Goal: Task Accomplishment & Management: Use online tool/utility

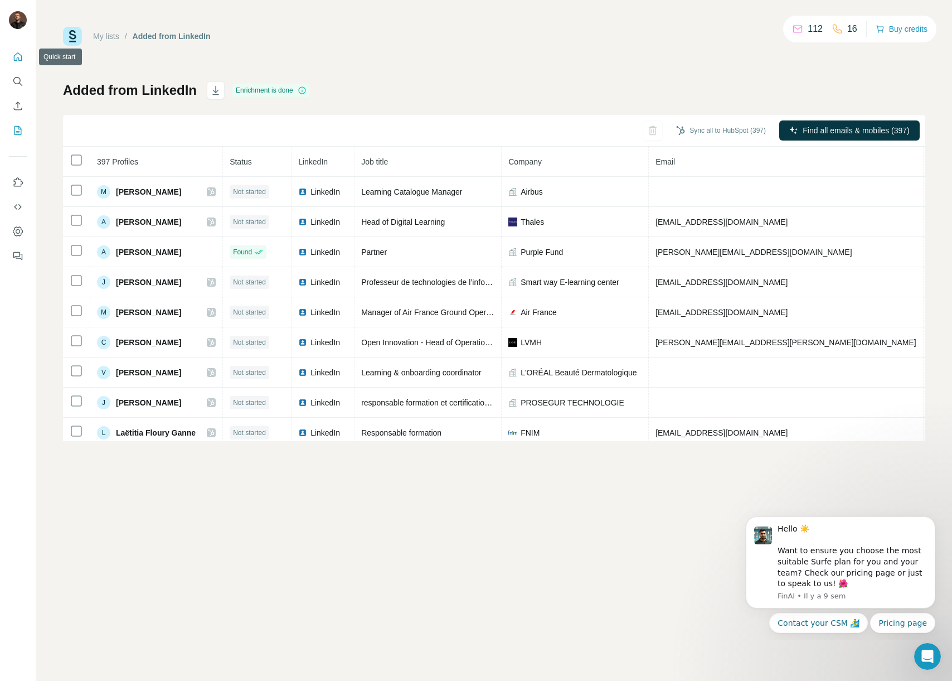
click at [19, 57] on icon "Quick start" at bounding box center [17, 56] width 11 height 11
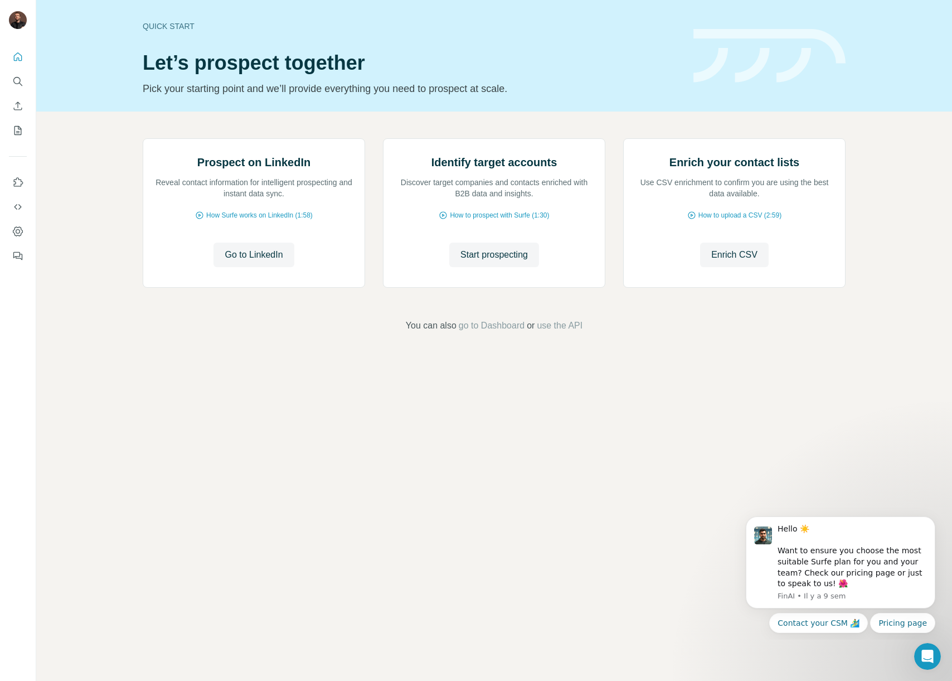
click at [124, 171] on div "Prospect on LinkedIn Reveal contact information for intelligent prospecting and…" at bounding box center [494, 236] width 916 height 248
click at [733, 261] on span "Enrich CSV" at bounding box center [734, 254] width 46 height 13
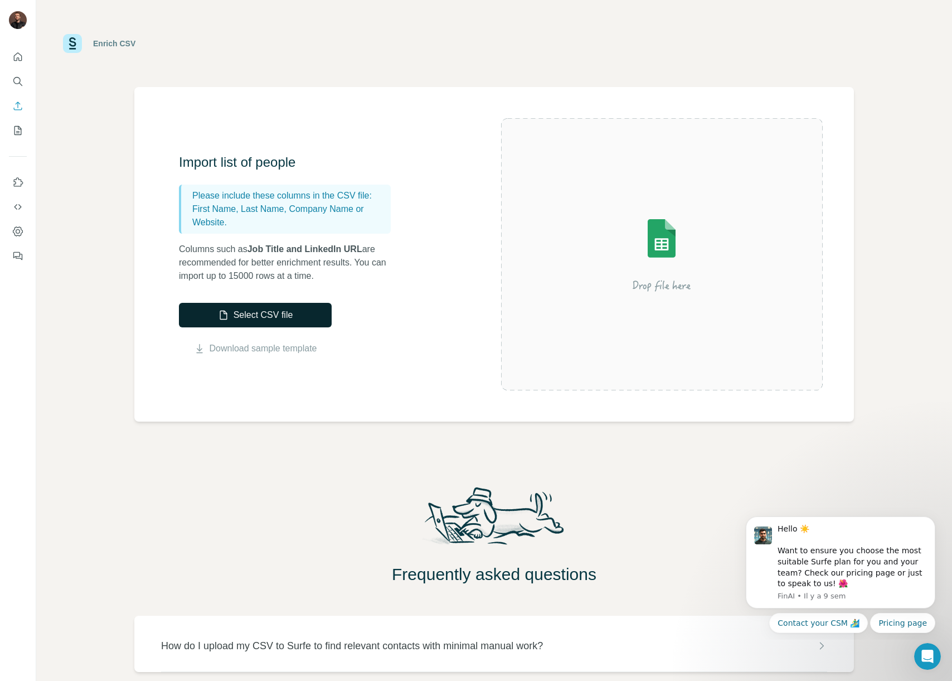
click at [272, 310] on button "Select CSV file" at bounding box center [255, 315] width 153 height 25
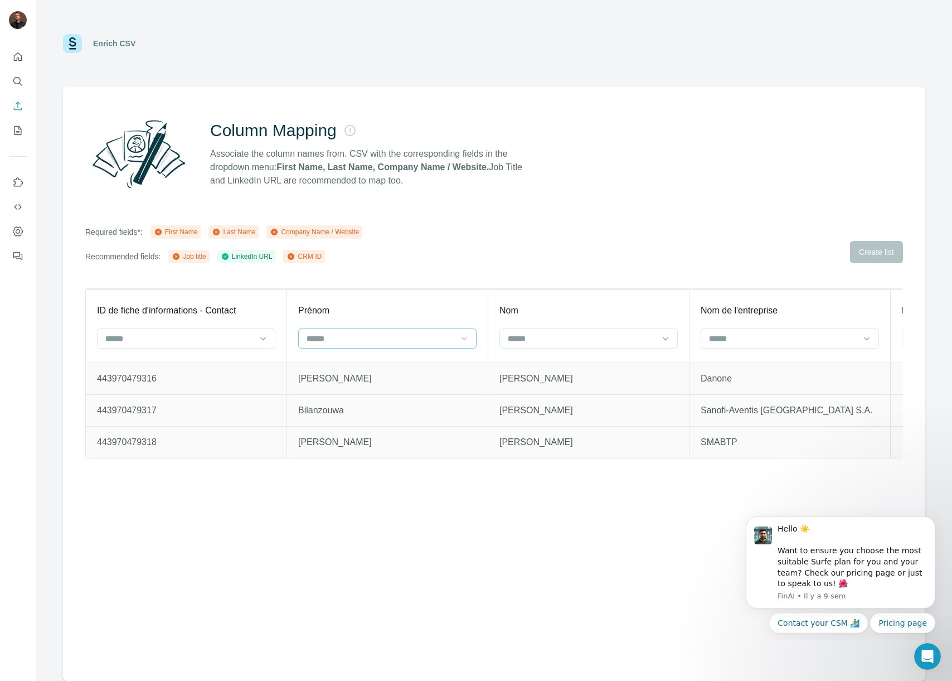
click at [461, 336] on icon at bounding box center [464, 338] width 11 height 11
click at [369, 363] on div "First Name" at bounding box center [387, 363] width 159 height 11
click at [270, 343] on div at bounding box center [186, 338] width 178 height 20
click at [604, 190] on div "Column Mapping Associate the column names from. CSV with the corresponding fiel…" at bounding box center [494, 154] width 818 height 80
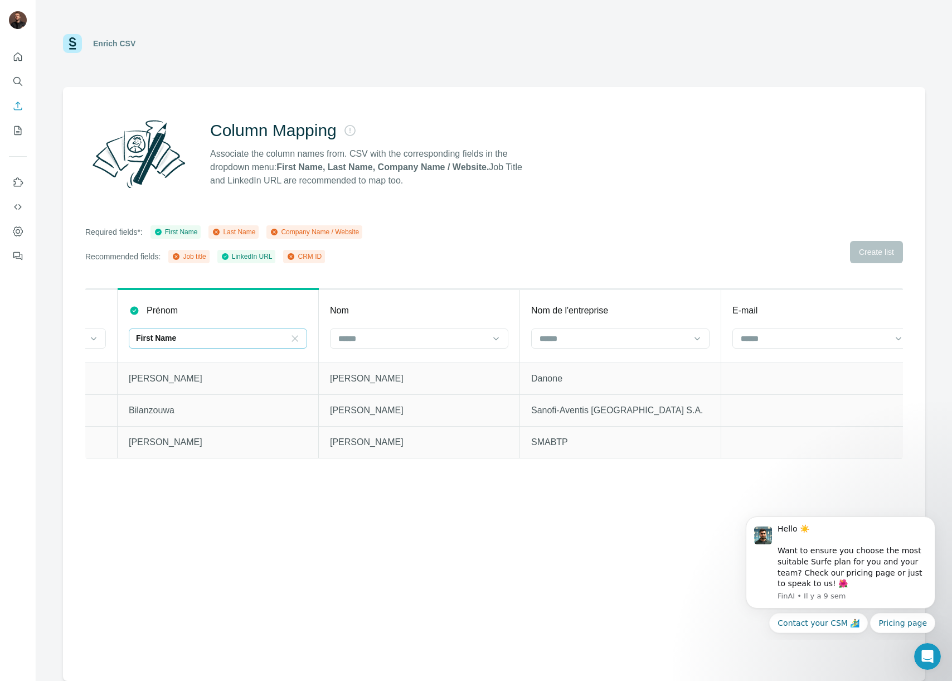
scroll to position [0, 215]
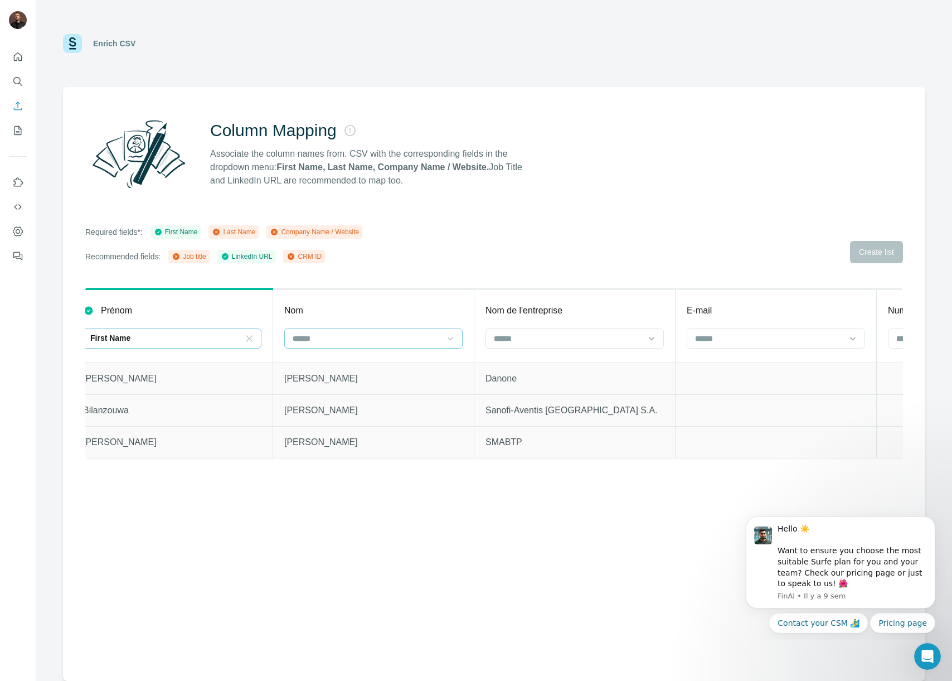
click at [455, 338] on icon at bounding box center [450, 338] width 11 height 11
click at [371, 363] on div "Last Name" at bounding box center [373, 363] width 159 height 11
click at [558, 337] on input at bounding box center [568, 338] width 151 height 12
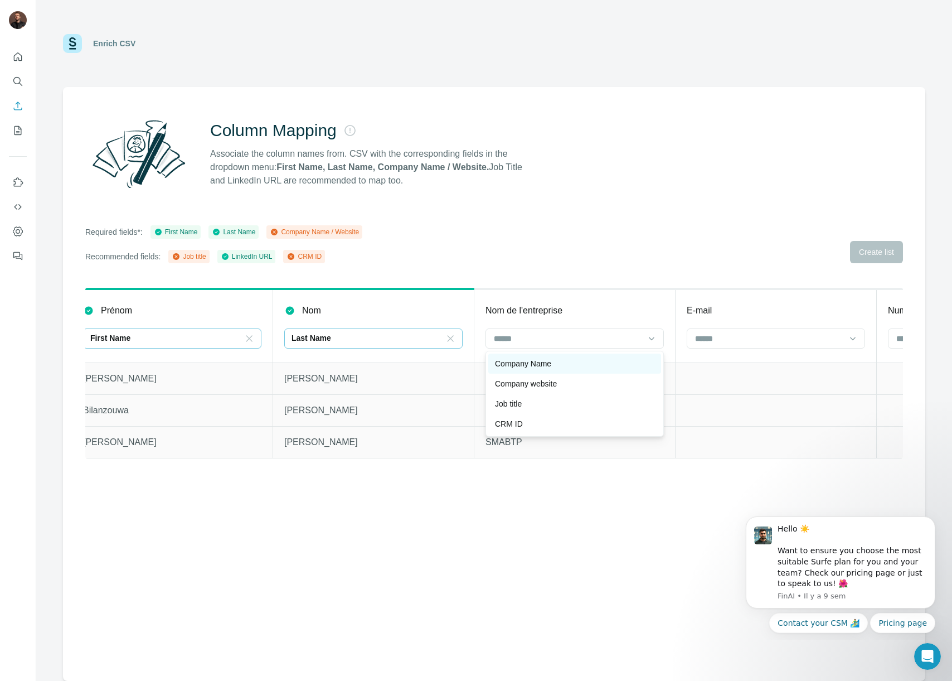
click at [544, 364] on p "Company Name" at bounding box center [523, 363] width 56 height 11
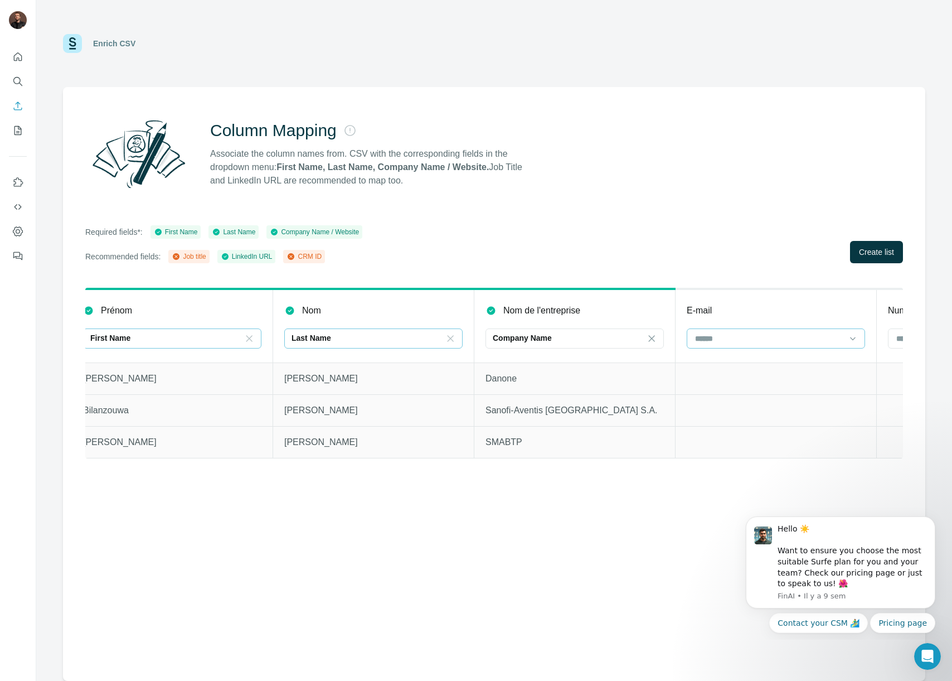
click at [713, 336] on input at bounding box center [769, 338] width 151 height 12
click at [644, 240] on div "Required fields*: First Name Last Name Company Name / Website Recommended field…" at bounding box center [494, 244] width 818 height 38
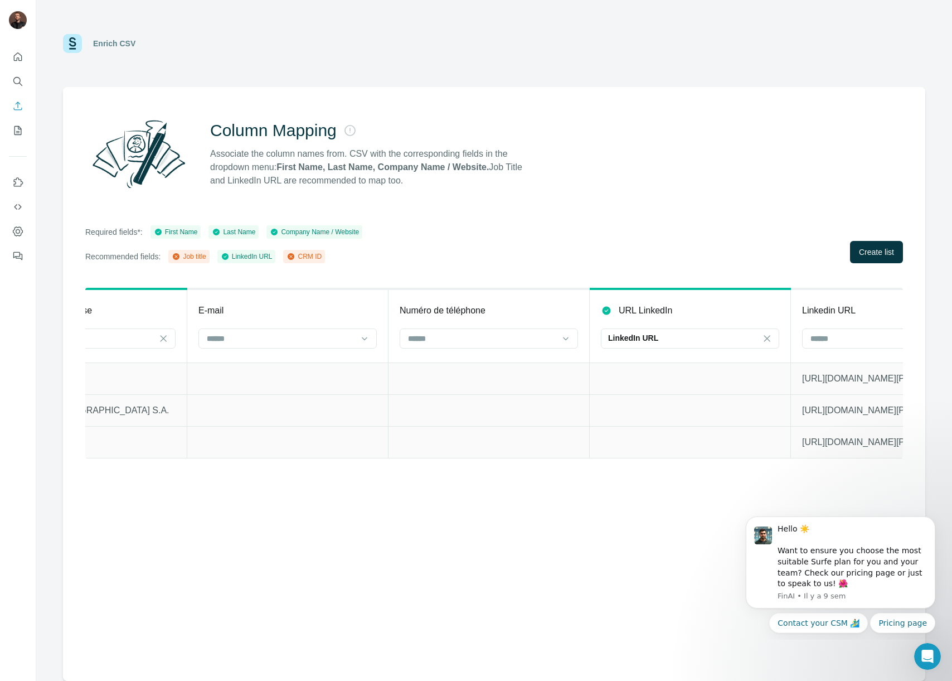
scroll to position [0, 812]
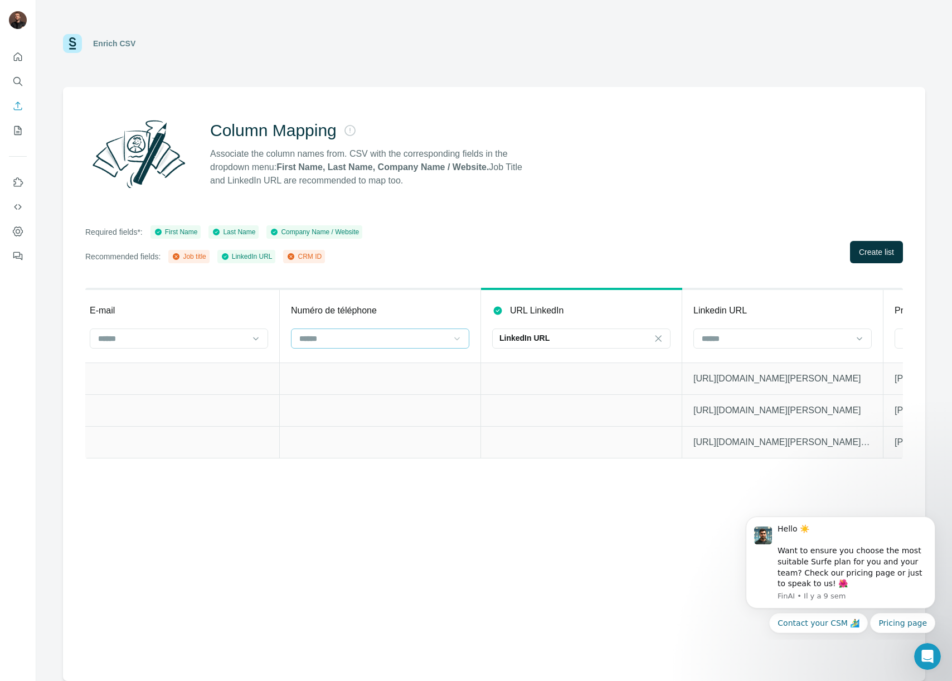
click at [452, 339] on icon at bounding box center [457, 338] width 11 height 11
click at [563, 235] on div "Required fields*: First Name Last Name Company Name / Website Recommended field…" at bounding box center [494, 244] width 818 height 38
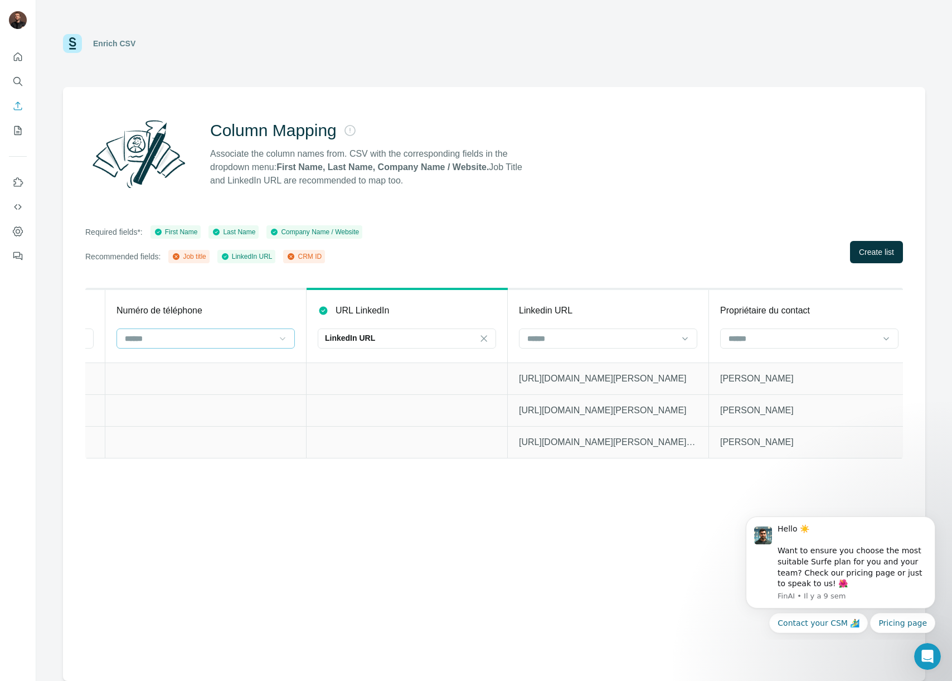
scroll to position [0, 1078]
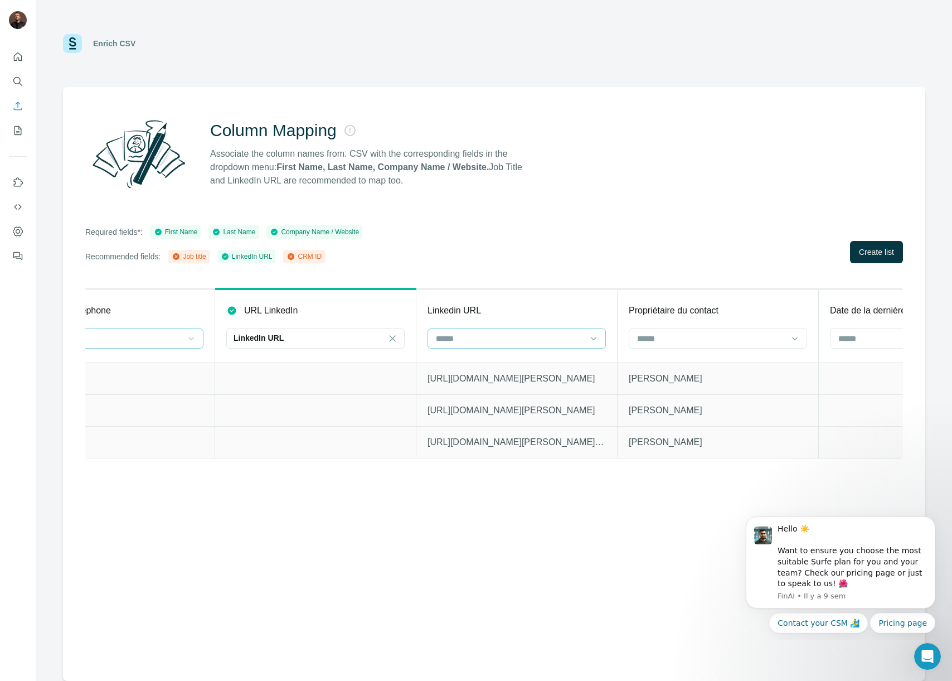
click at [527, 337] on input at bounding box center [510, 338] width 151 height 12
click at [509, 262] on div "Required fields*: First Name Last Name Company Name / Website Recommended field…" at bounding box center [494, 244] width 818 height 38
click at [392, 338] on icon at bounding box center [393, 338] width 6 height 6
click at [468, 256] on div "Required fields*: First Name Last Name Company Name / Website Recommended field…" at bounding box center [494, 244] width 818 height 38
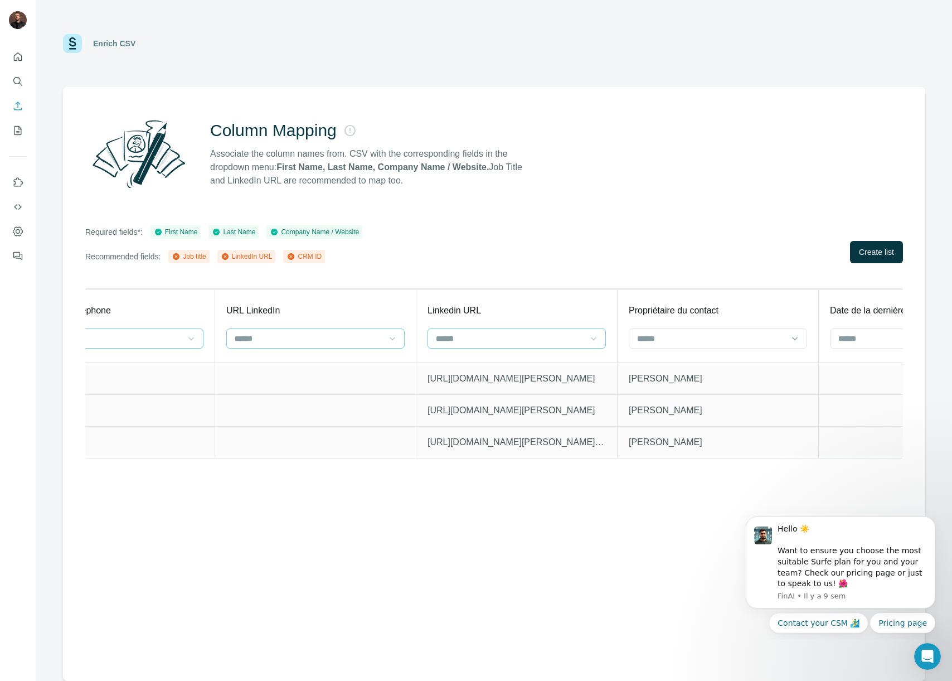
click at [595, 335] on icon at bounding box center [593, 338] width 11 height 11
click at [511, 401] on div "LinkedIn URL" at bounding box center [516, 403] width 159 height 11
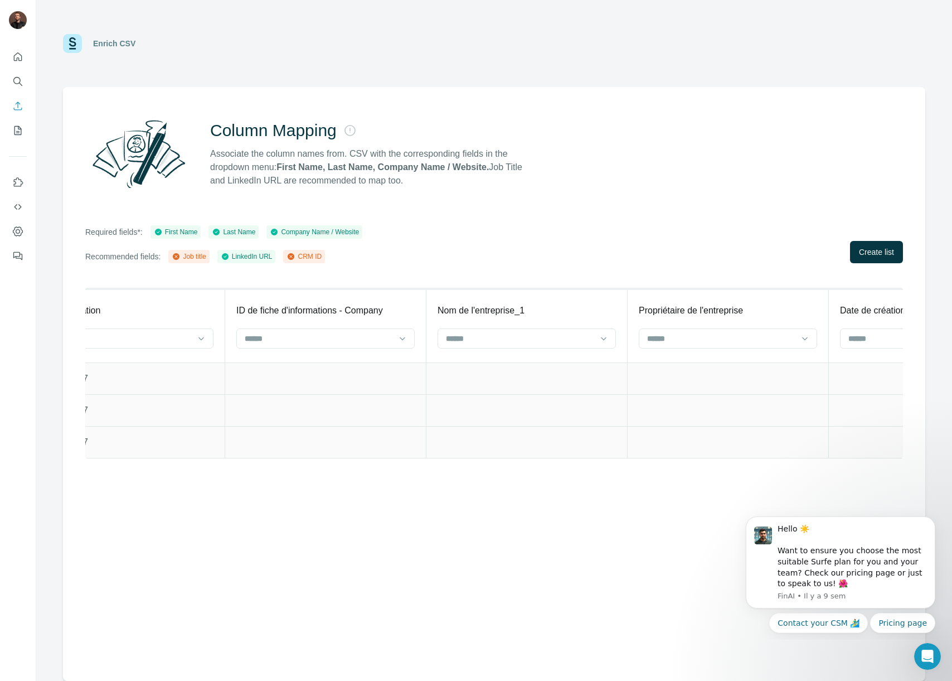
scroll to position [0, 2624]
click at [462, 337] on icon at bounding box center [456, 338] width 11 height 11
click at [465, 278] on div "Column Mapping Associate the column names from. CSV with the corresponding fiel…" at bounding box center [494, 384] width 862 height 594
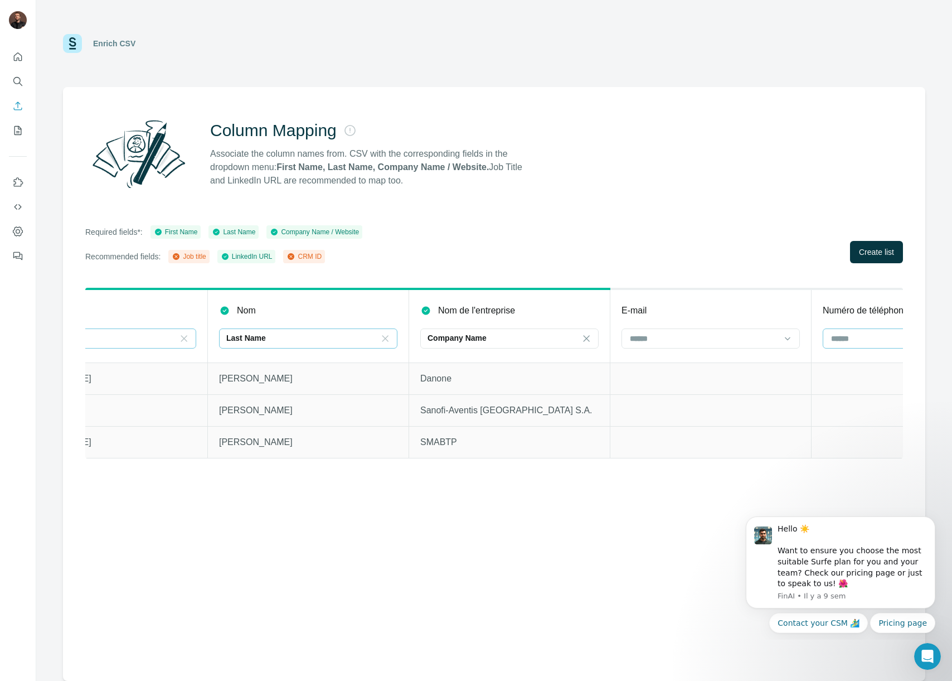
scroll to position [0, 0]
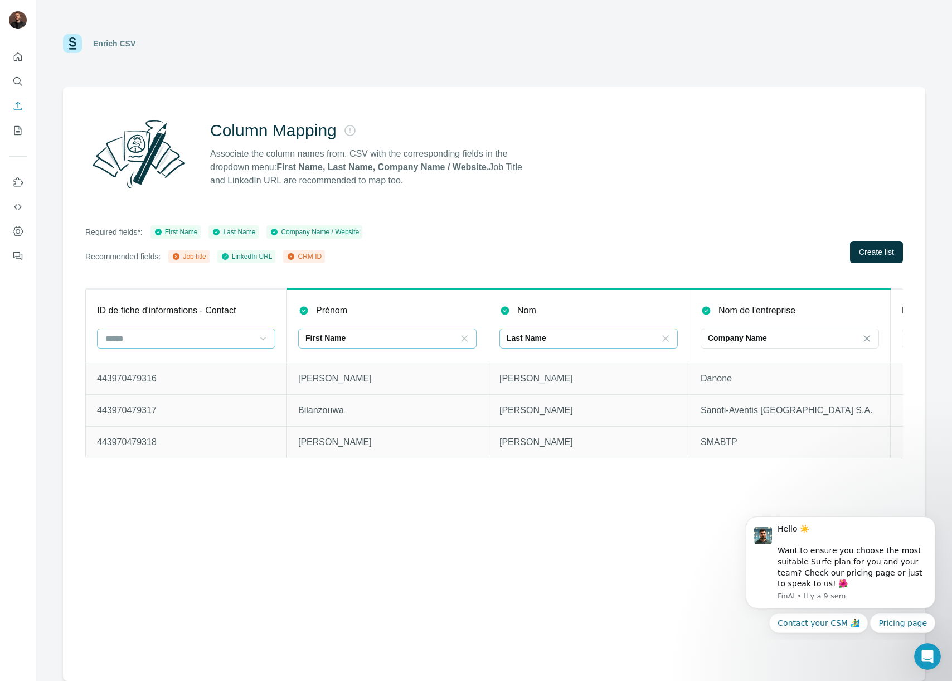
click at [268, 336] on icon at bounding box center [263, 338] width 11 height 11
click at [152, 400] on div "CRM ID" at bounding box center [185, 403] width 159 height 11
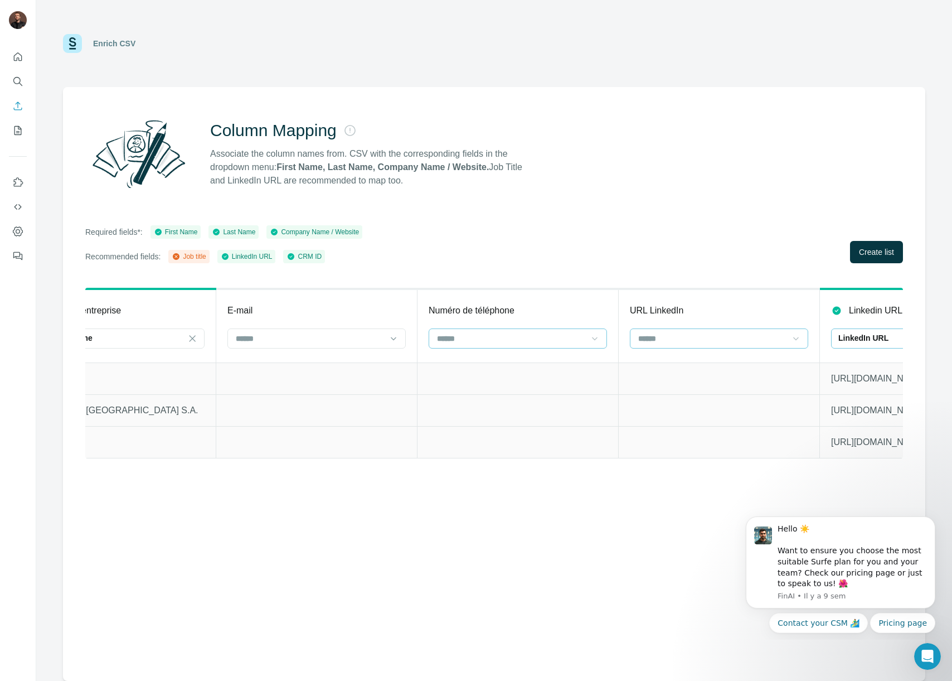
scroll to position [0, 686]
click at [381, 334] on icon at bounding box center [381, 338] width 11 height 11
click at [413, 546] on div "Column Mapping Associate the column names from. CSV with the corresponding fiel…" at bounding box center [494, 384] width 862 height 594
click at [581, 337] on icon at bounding box center [583, 338] width 11 height 11
click at [539, 520] on div "Column Mapping Associate the column names from. CSV with the corresponding fiel…" at bounding box center [494, 384] width 862 height 594
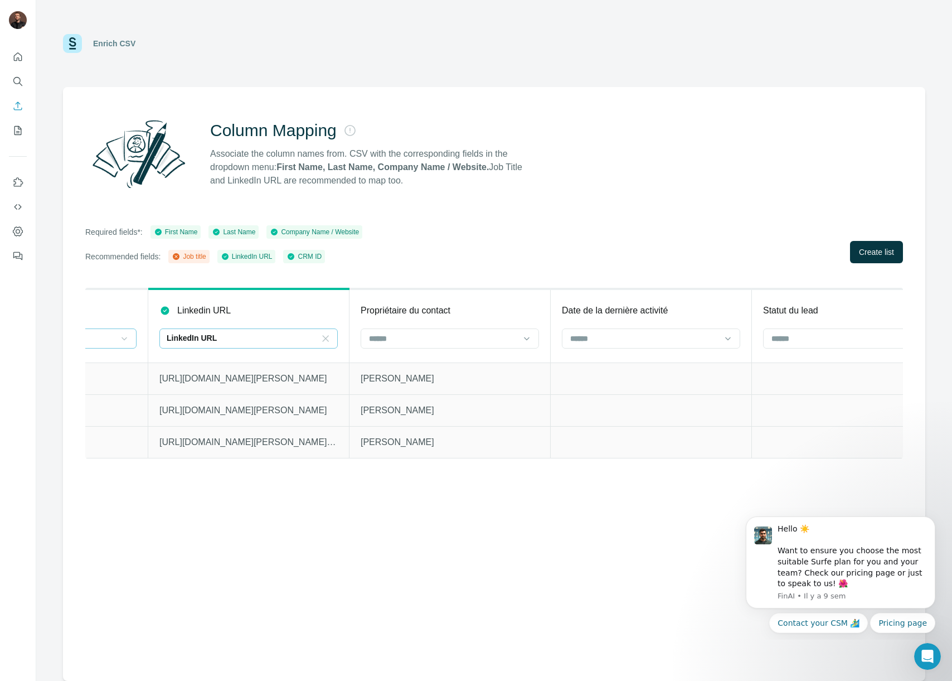
scroll to position [0, 1382]
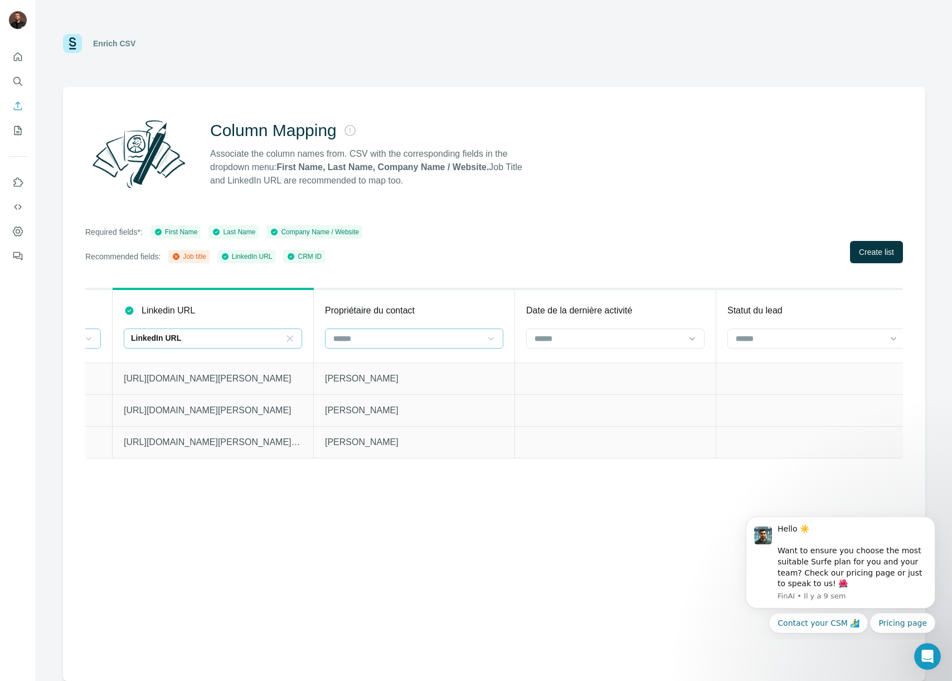
click at [494, 336] on icon at bounding box center [491, 338] width 11 height 11
click at [506, 250] on div "Required fields*: First Name Last Name Company Name / Website Recommended field…" at bounding box center [494, 244] width 818 height 38
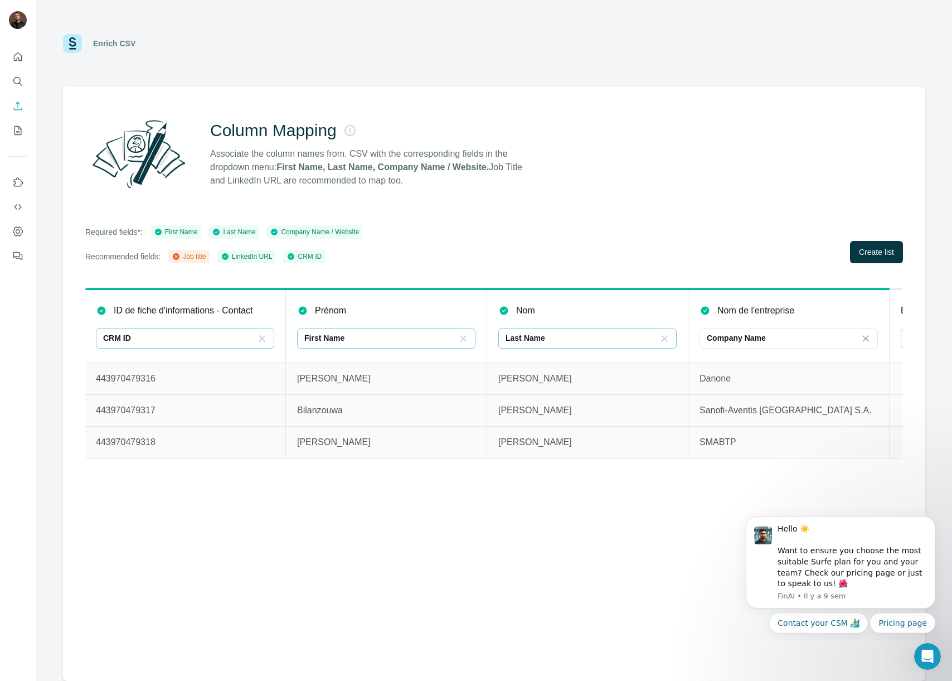
scroll to position [0, 0]
click at [881, 249] on span "Create list" at bounding box center [876, 251] width 35 height 11
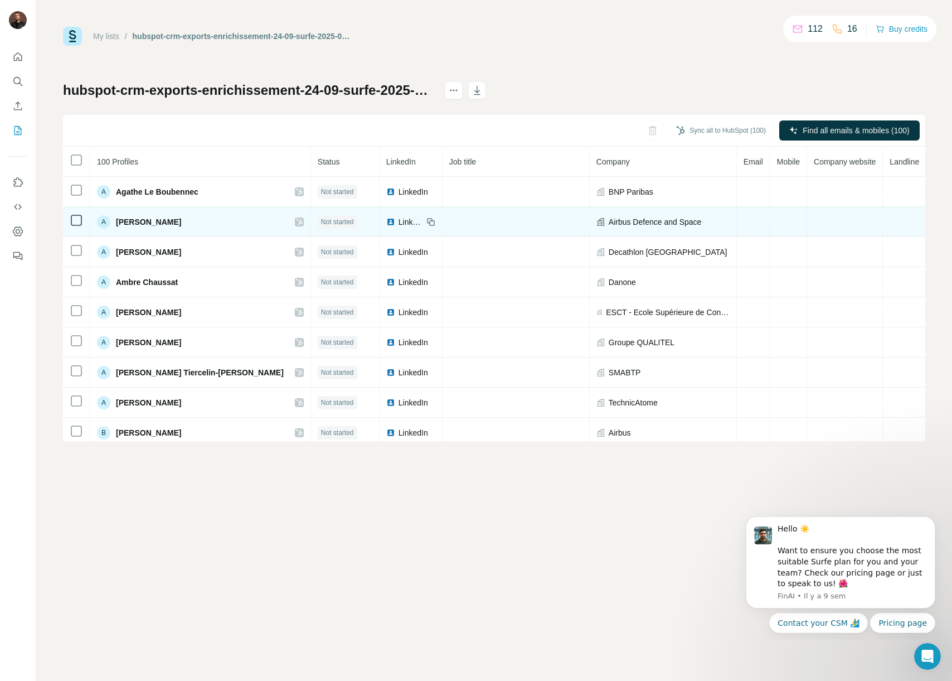
scroll to position [0, 25]
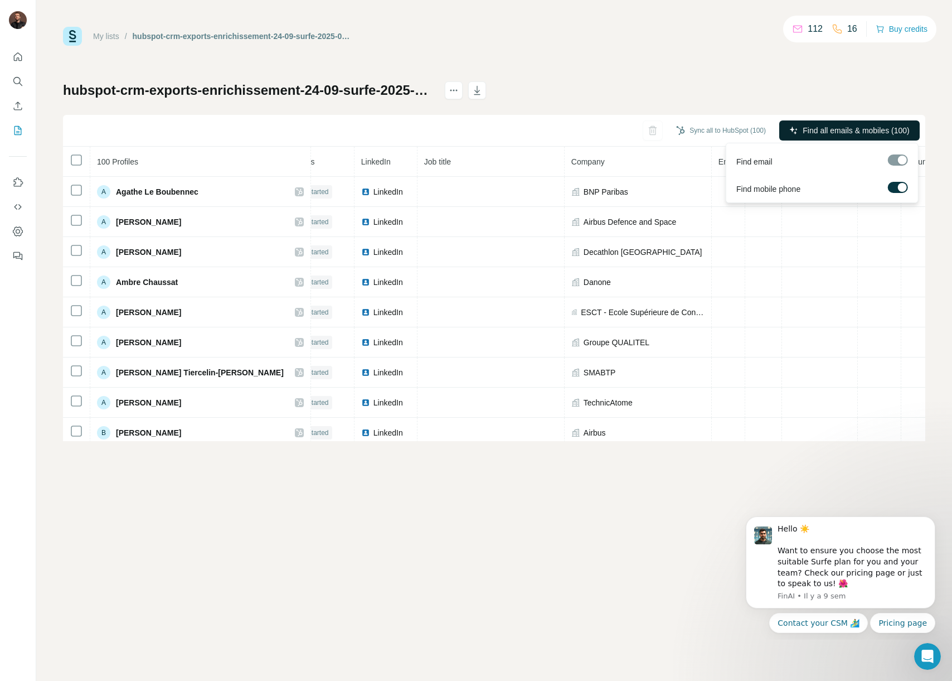
click at [822, 127] on span "Find all emails & mobiles (100)" at bounding box center [856, 130] width 106 height 11
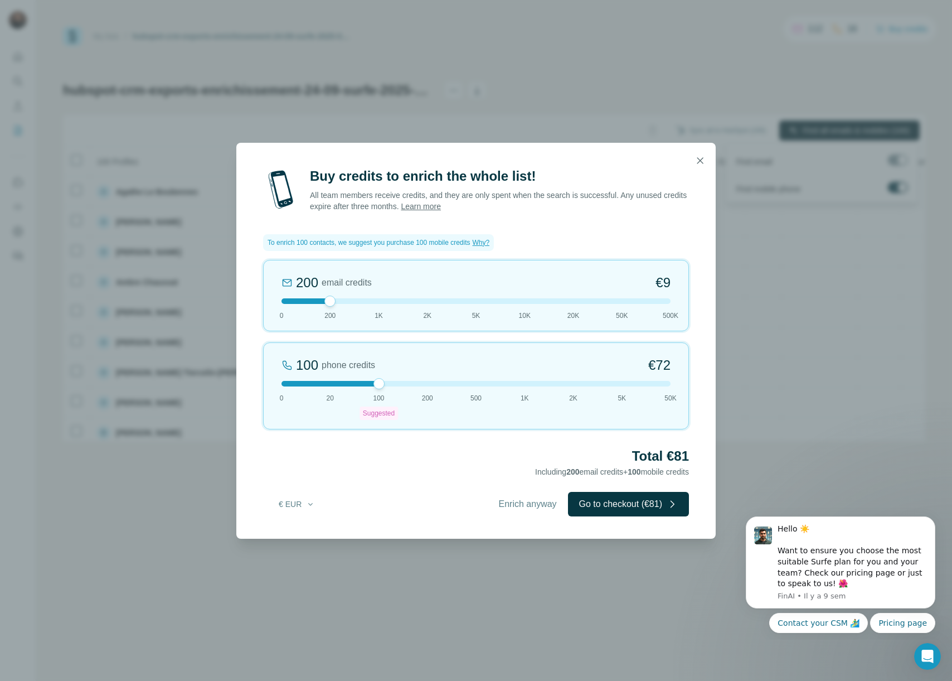
drag, startPoint x: 284, startPoint y: 302, endPoint x: 308, endPoint y: 302, distance: 24.5
click at [308, 302] on div at bounding box center [476, 301] width 389 height 6
drag, startPoint x: 329, startPoint y: 301, endPoint x: 375, endPoint y: 304, distance: 46.4
click at [375, 304] on div at bounding box center [379, 300] width 11 height 11
drag, startPoint x: 376, startPoint y: 302, endPoint x: 289, endPoint y: 304, distance: 87.0
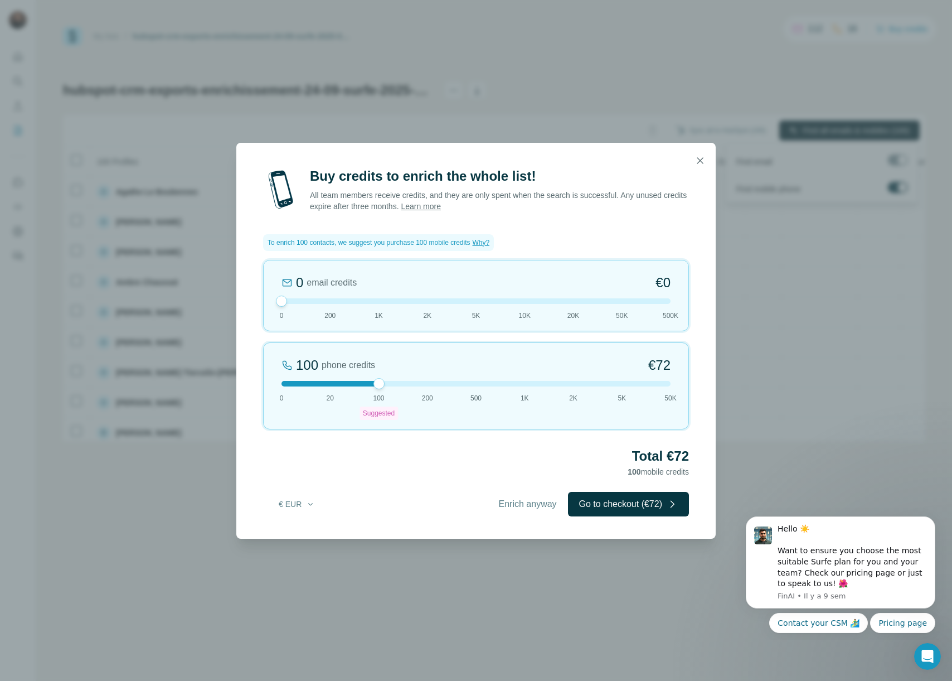
click at [289, 304] on div "0 email credits €0 0 200 1K 2K 5K 10K 20K 50K 500K" at bounding box center [476, 295] width 426 height 71
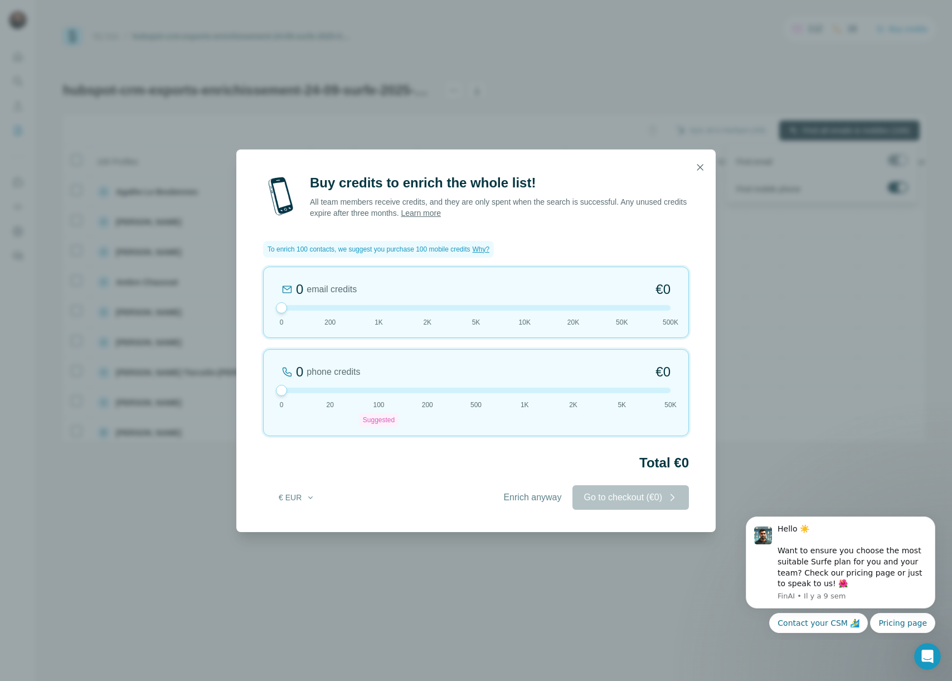
drag, startPoint x: 379, startPoint y: 385, endPoint x: 285, endPoint y: 384, distance: 93.1
click at [285, 384] on div "0 phone credits €0 0 20 100 Suggested 200 500 1K 2K 5K 50K" at bounding box center [476, 392] width 426 height 87
click at [530, 500] on span "Enrich anyway" at bounding box center [532, 497] width 58 height 13
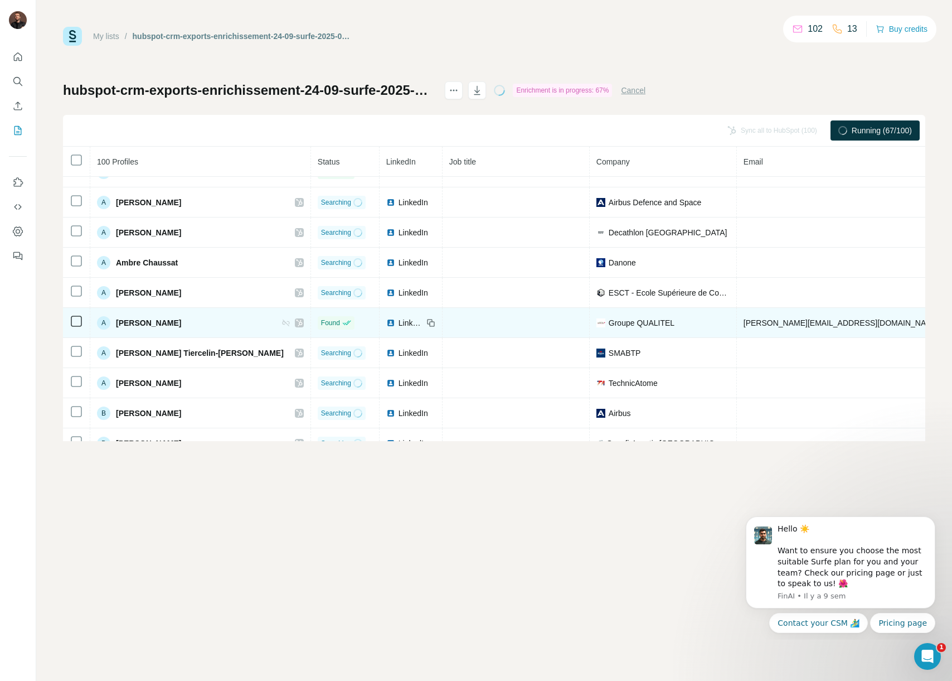
scroll to position [0, 0]
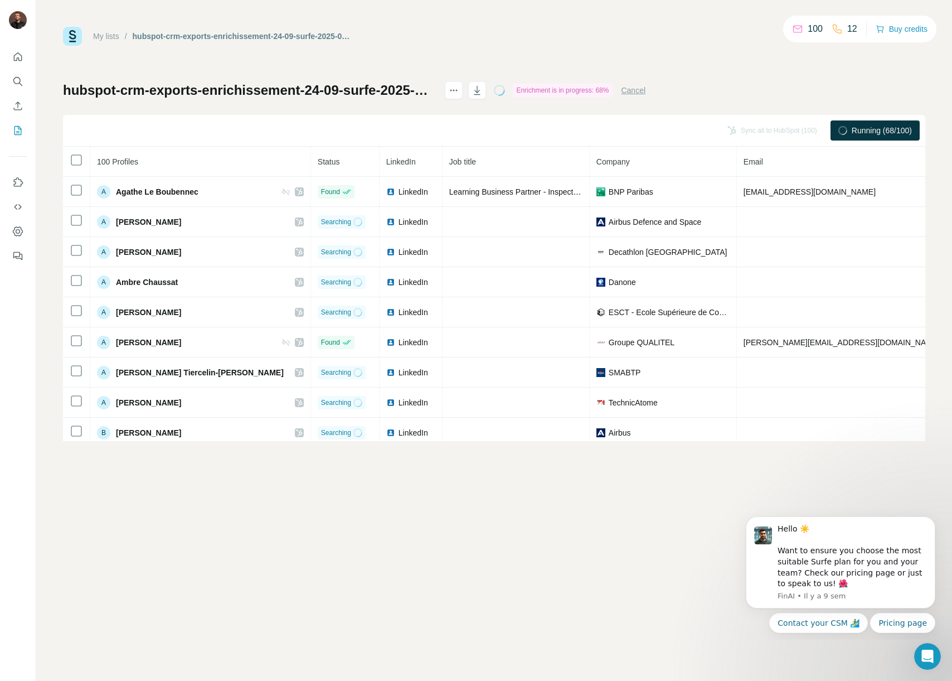
click at [808, 28] on p "100" at bounding box center [815, 28] width 15 height 13
click at [849, 28] on p "11" at bounding box center [852, 28] width 10 height 13
click at [813, 26] on p "100" at bounding box center [815, 28] width 15 height 13
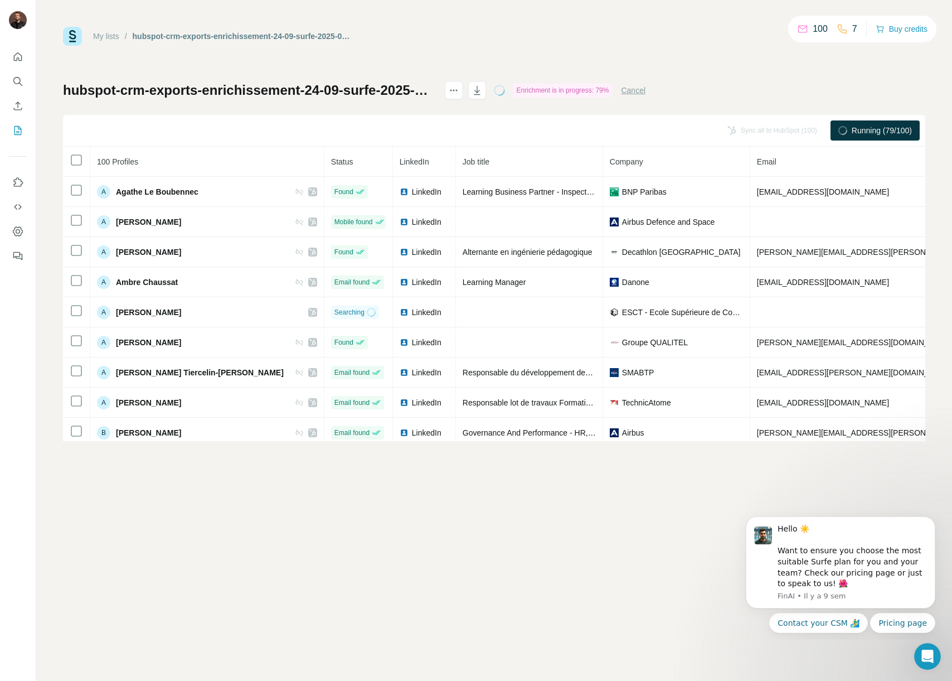
click at [558, 50] on div "My lists / hubspot-crm-exports-enrichissement-24-09-surfe-2025-09-24 100 7 Buy …" at bounding box center [494, 234] width 862 height 414
click at [529, 90] on icon at bounding box center [524, 90] width 9 height 9
click at [532, 91] on div "Failed" at bounding box center [513, 90] width 38 height 13
click at [455, 90] on icon "actions" at bounding box center [454, 91] width 2 height 2
click at [513, 39] on div "My lists / hubspot-crm-exports-enrichissement-24-09-surfe-2025-09-24 94 5 Buy c…" at bounding box center [494, 36] width 862 height 19
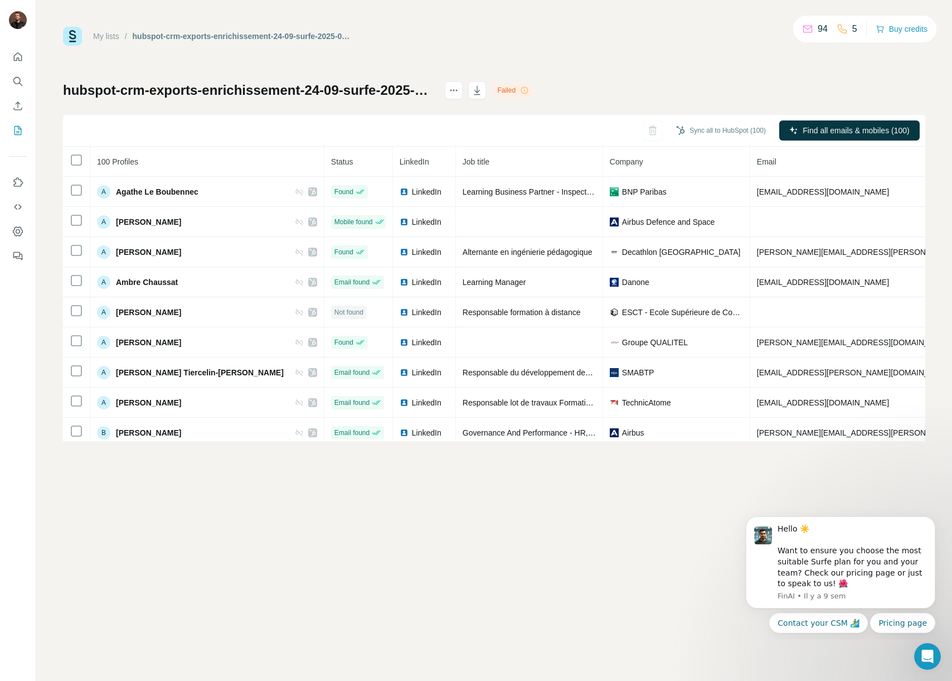
click at [818, 30] on p "94" at bounding box center [823, 28] width 10 height 13
click at [21, 232] on icon "Dashboard" at bounding box center [17, 231] width 11 height 11
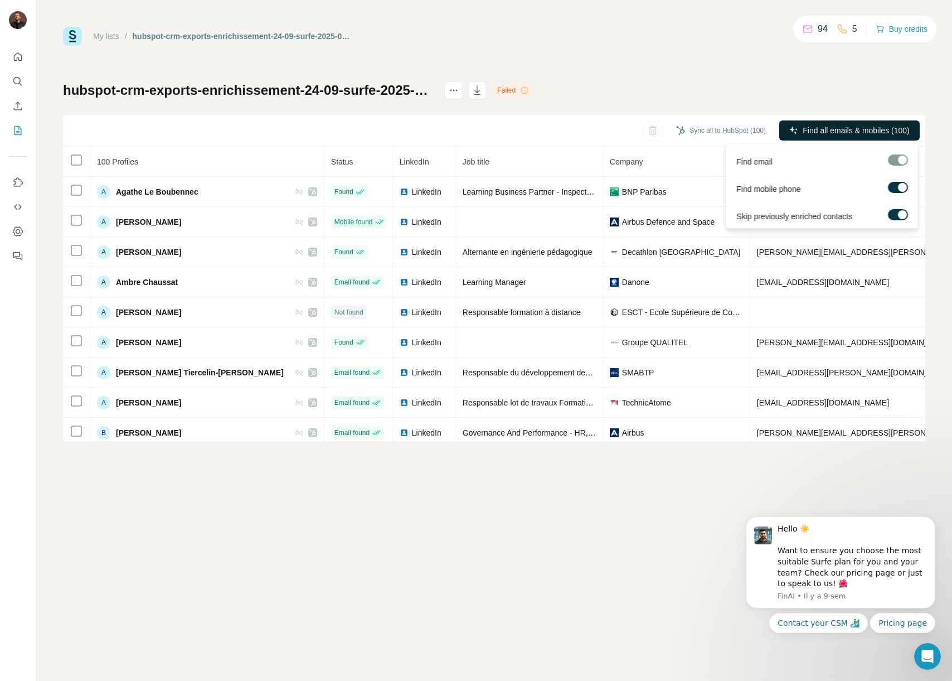
click at [859, 134] on span "Find all emails & mobiles (100)" at bounding box center [856, 130] width 106 height 11
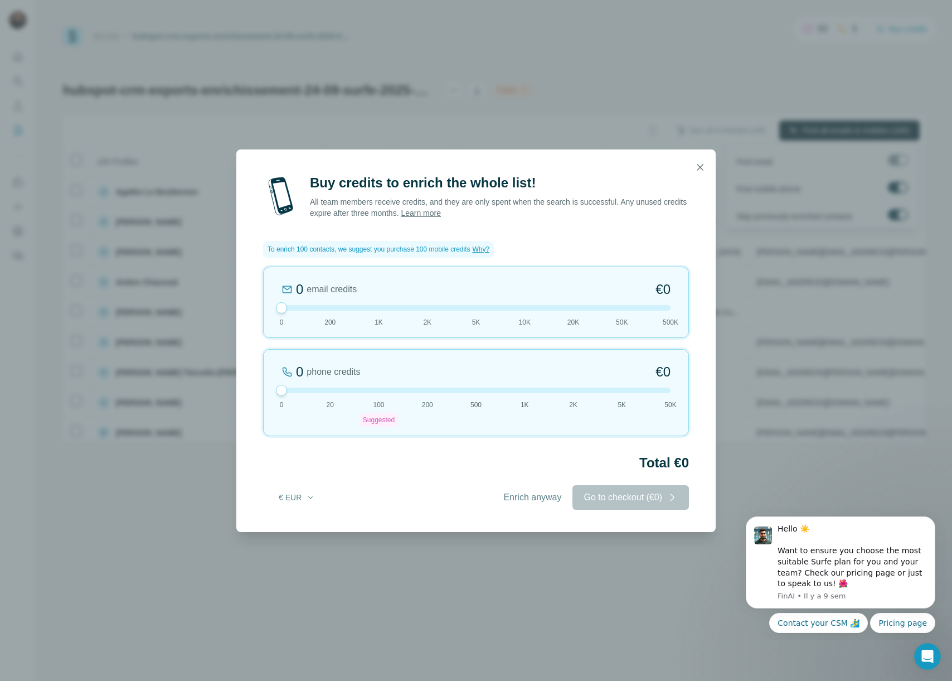
drag, startPoint x: 380, startPoint y: 385, endPoint x: 268, endPoint y: 384, distance: 112.1
click at [268, 384] on div "0 phone credits €0 0 20 100 Suggested 200 500 1K 2K 5K 50K" at bounding box center [476, 392] width 426 height 87
click at [528, 497] on span "Enrich anyway" at bounding box center [532, 497] width 58 height 13
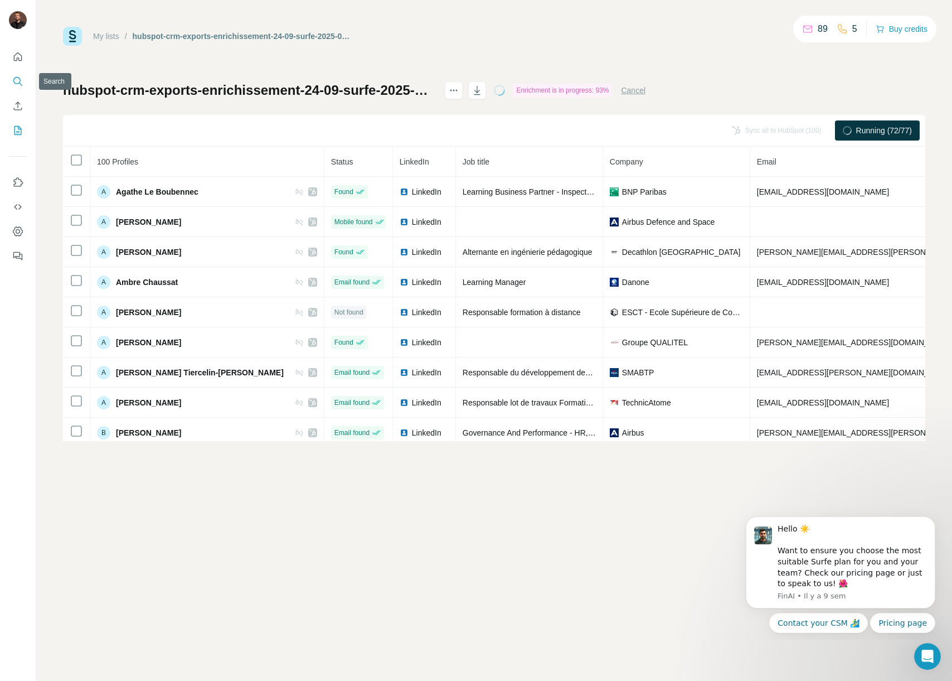
click at [13, 78] on icon "Search" at bounding box center [17, 81] width 11 height 11
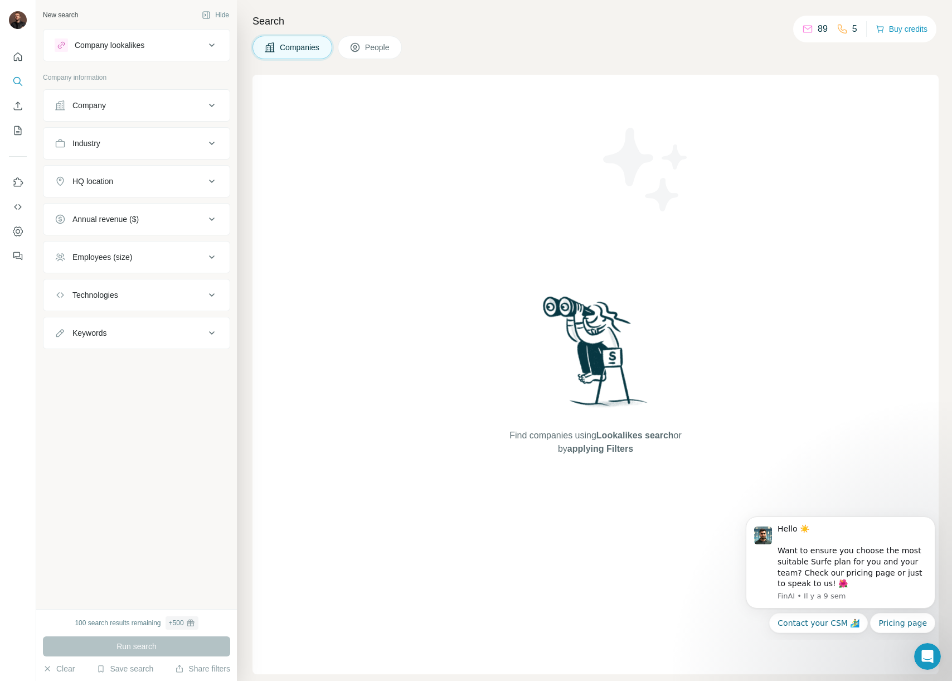
click at [195, 45] on div "Company lookalikes" at bounding box center [130, 44] width 151 height 13
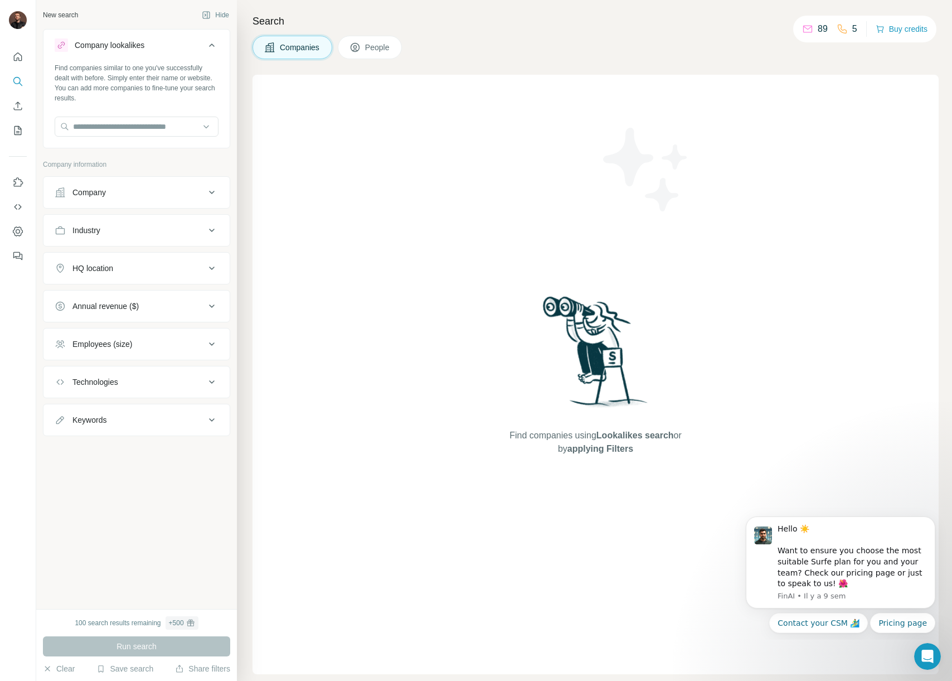
click at [202, 189] on div "Company" at bounding box center [130, 192] width 151 height 11
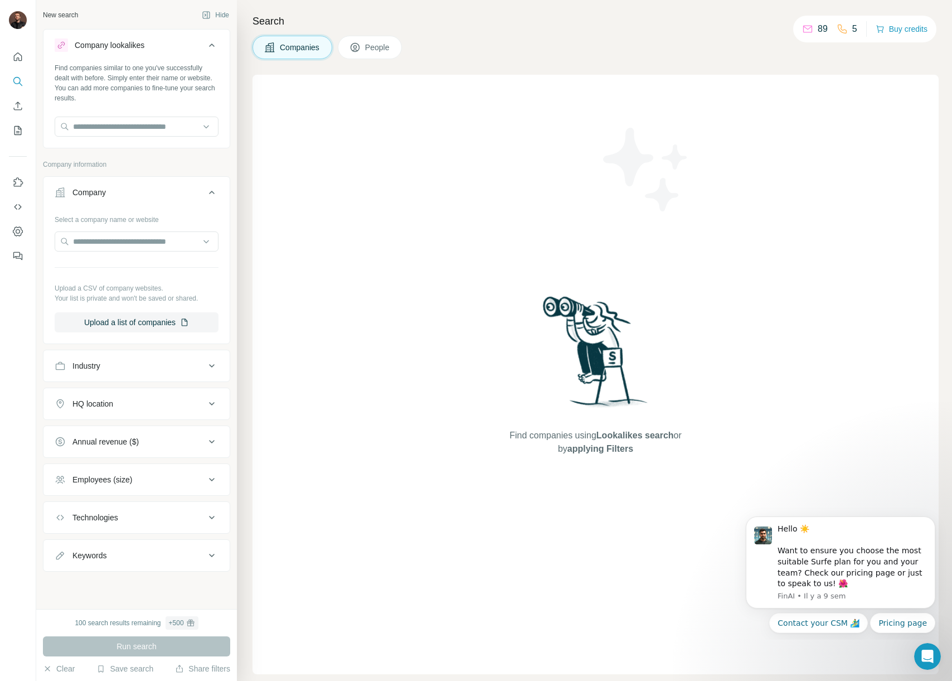
click at [202, 189] on div "Company" at bounding box center [130, 192] width 151 height 11
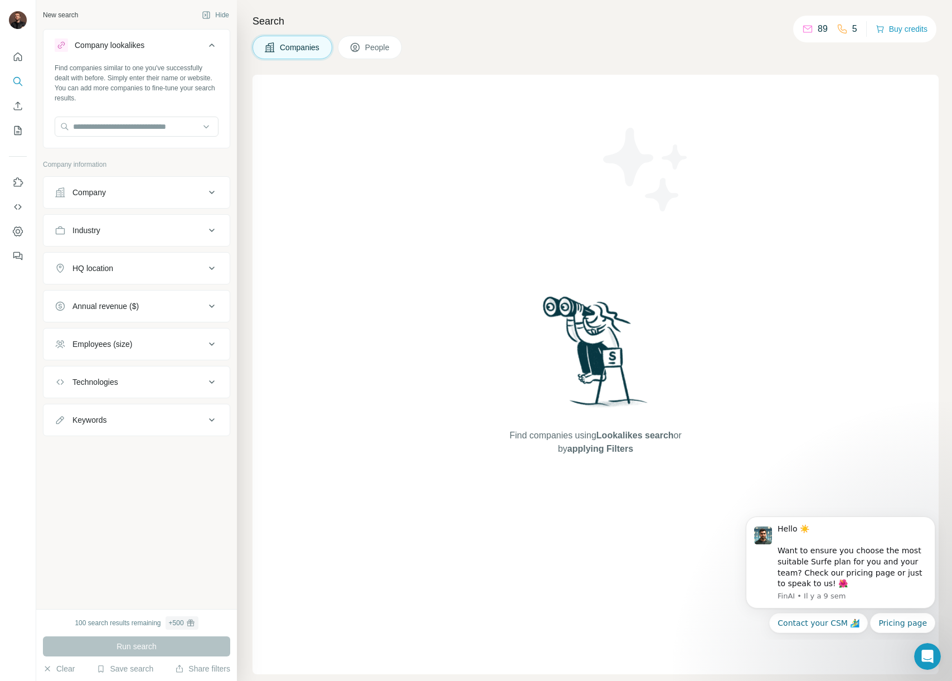
click at [154, 229] on div "Industry" at bounding box center [130, 230] width 151 height 11
click at [163, 230] on div "Industry" at bounding box center [130, 230] width 151 height 11
click at [175, 341] on div "Employees (size)" at bounding box center [130, 343] width 151 height 11
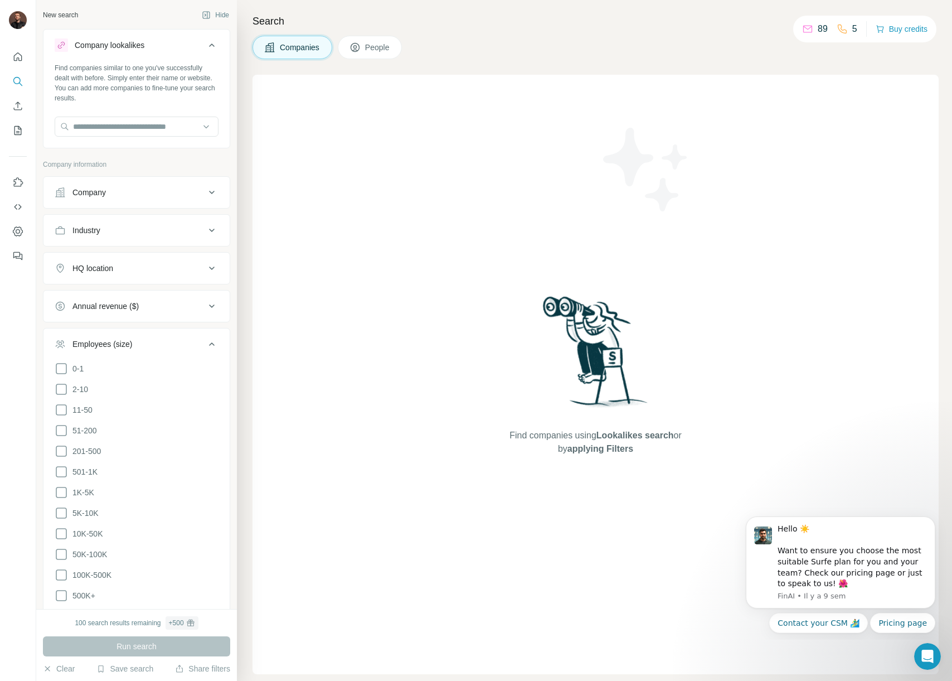
click at [177, 336] on button "Employees (size)" at bounding box center [136, 346] width 186 height 31
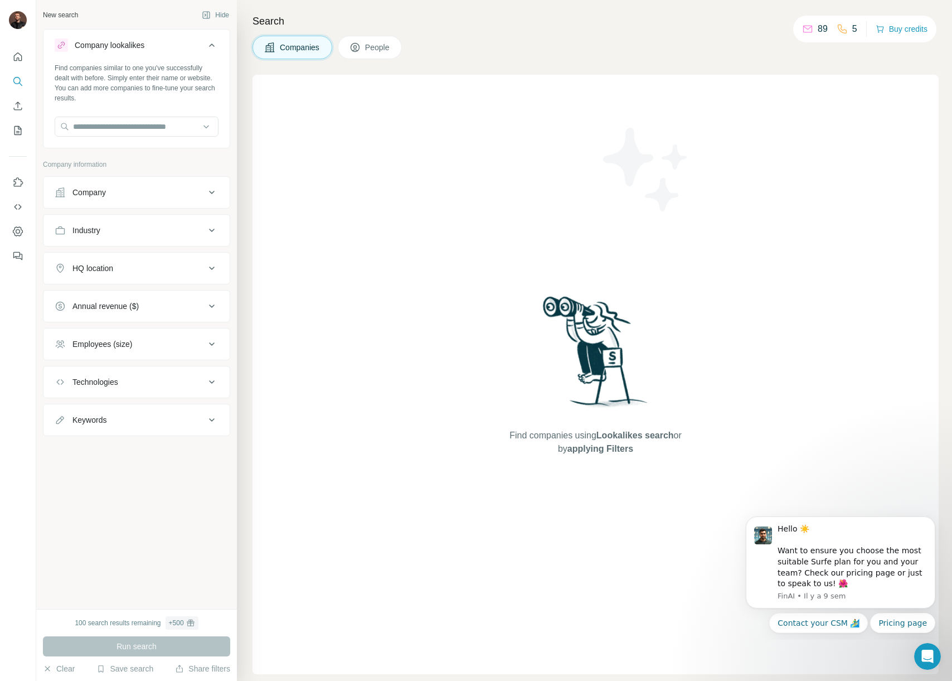
click at [155, 536] on div "New search Hide Company lookalikes Find companies similar to one you've success…" at bounding box center [136, 304] width 201 height 609
click at [203, 192] on div "Company" at bounding box center [130, 192] width 151 height 11
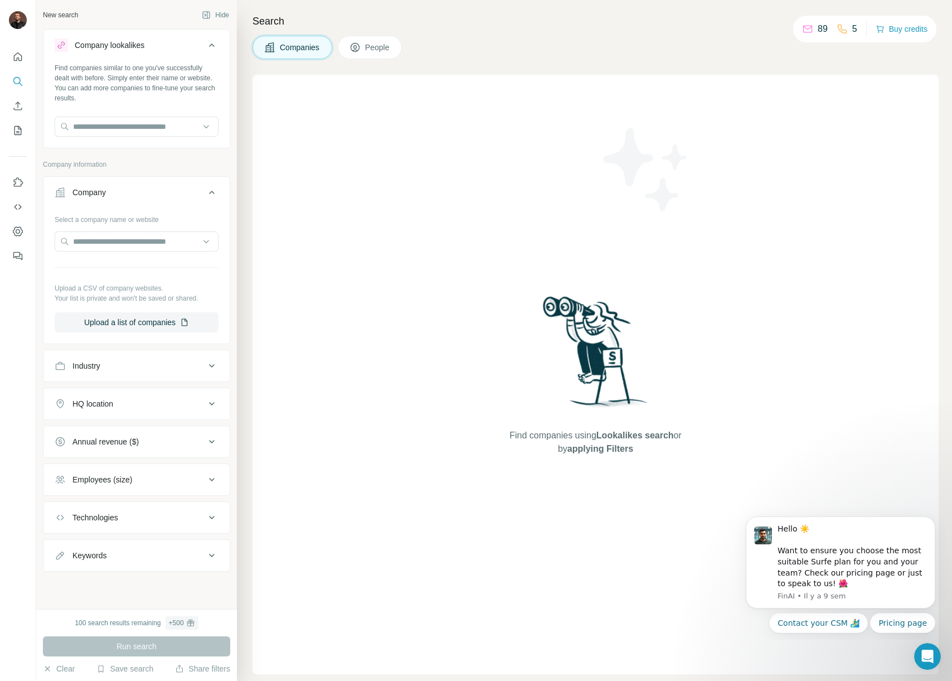
click at [171, 158] on div "Company lookalikes Find companies similar to one you've successfully dealt with…" at bounding box center [136, 300] width 187 height 542
click at [210, 195] on icon at bounding box center [211, 192] width 13 height 13
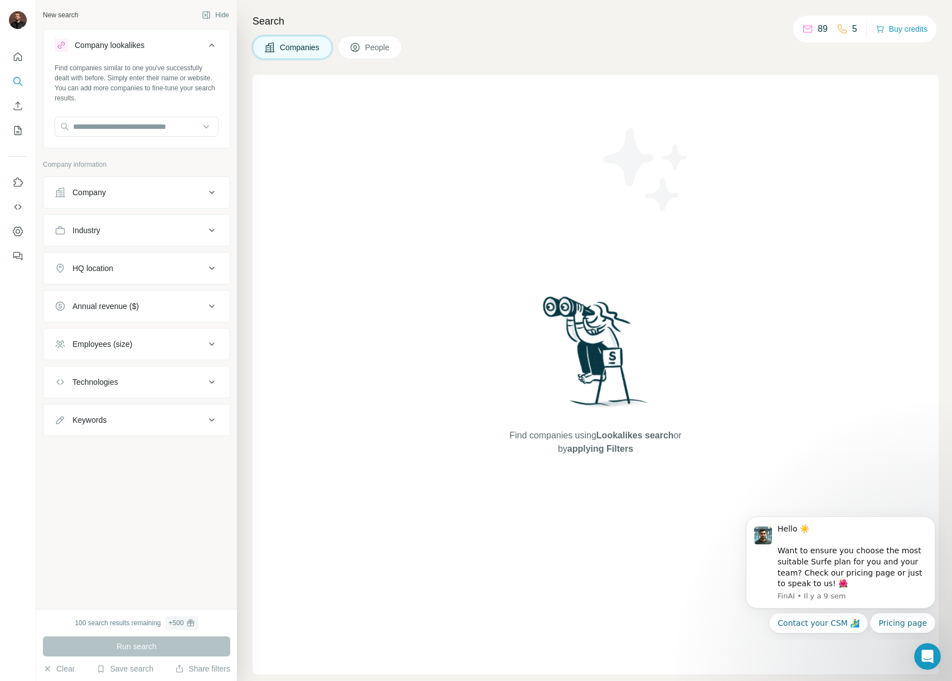
click at [191, 345] on div "Employees (size)" at bounding box center [130, 343] width 151 height 11
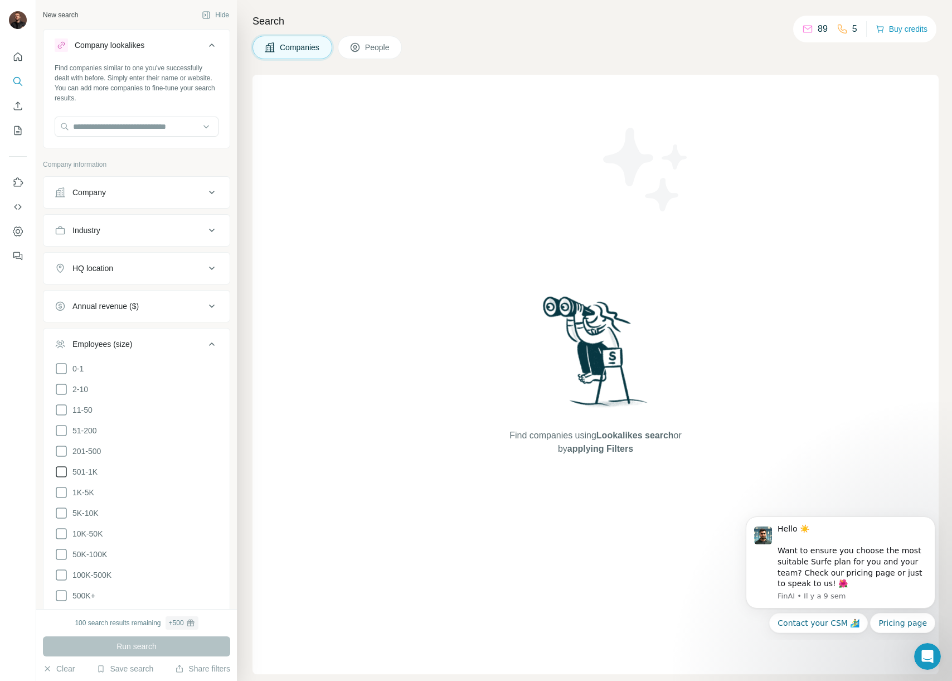
click at [64, 469] on icon at bounding box center [61, 471] width 13 height 13
click at [62, 489] on icon at bounding box center [61, 492] width 13 height 13
click at [61, 511] on icon at bounding box center [61, 512] width 13 height 13
click at [61, 531] on icon at bounding box center [61, 533] width 13 height 13
click at [62, 549] on icon at bounding box center [61, 553] width 13 height 13
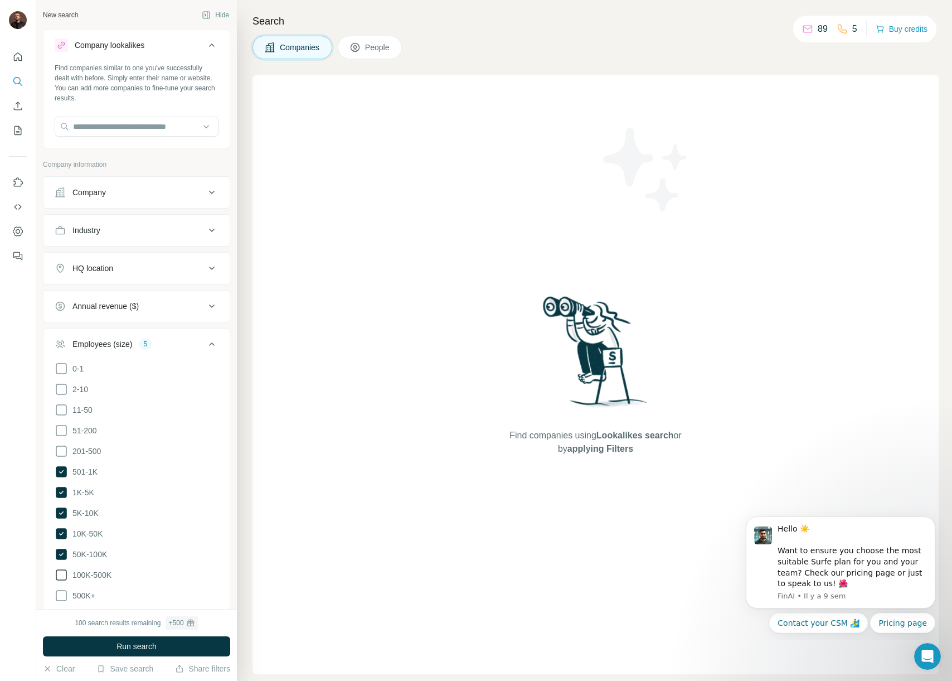
click at [62, 571] on icon at bounding box center [61, 574] width 13 height 13
click at [62, 589] on icon at bounding box center [61, 595] width 13 height 13
drag, startPoint x: 180, startPoint y: 340, endPoint x: 173, endPoint y: 337, distance: 7.5
click at [180, 340] on div "Employees (size) 7" at bounding box center [130, 343] width 151 height 11
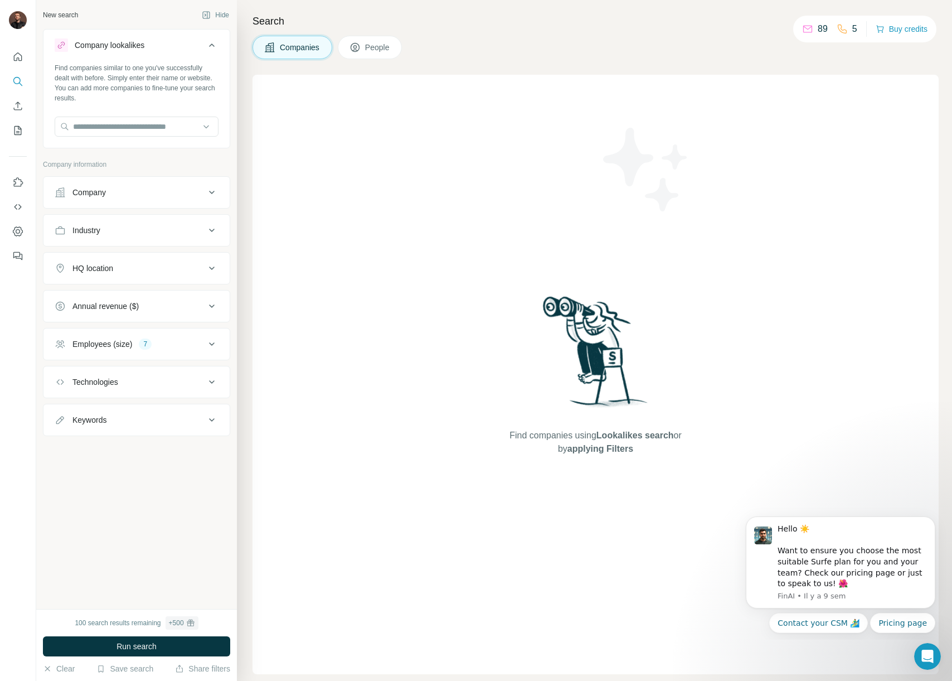
click at [149, 268] on div "HQ location" at bounding box center [130, 268] width 151 height 11
click at [122, 298] on input "text" at bounding box center [137, 296] width 164 height 20
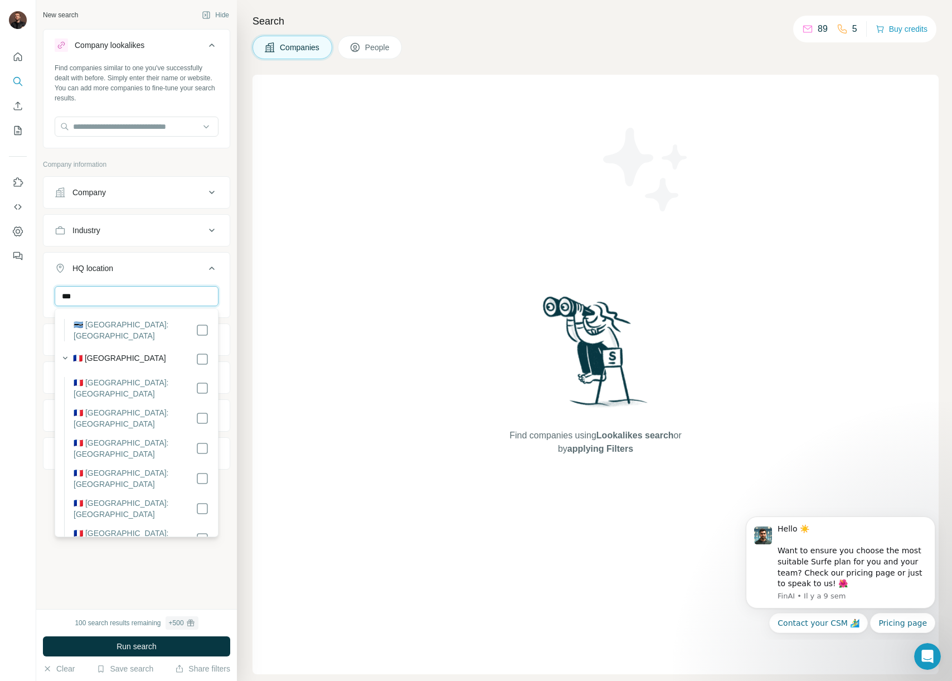
scroll to position [17, 0]
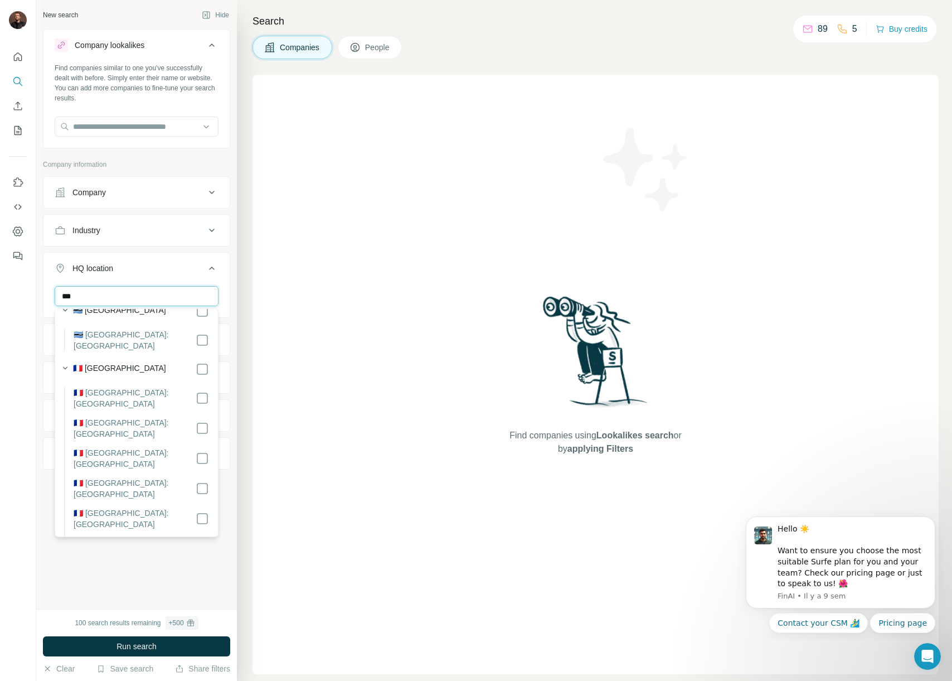
type input "***"
click at [133, 581] on div "New search Hide Company lookalikes Find companies similar to one you've success…" at bounding box center [136, 304] width 201 height 609
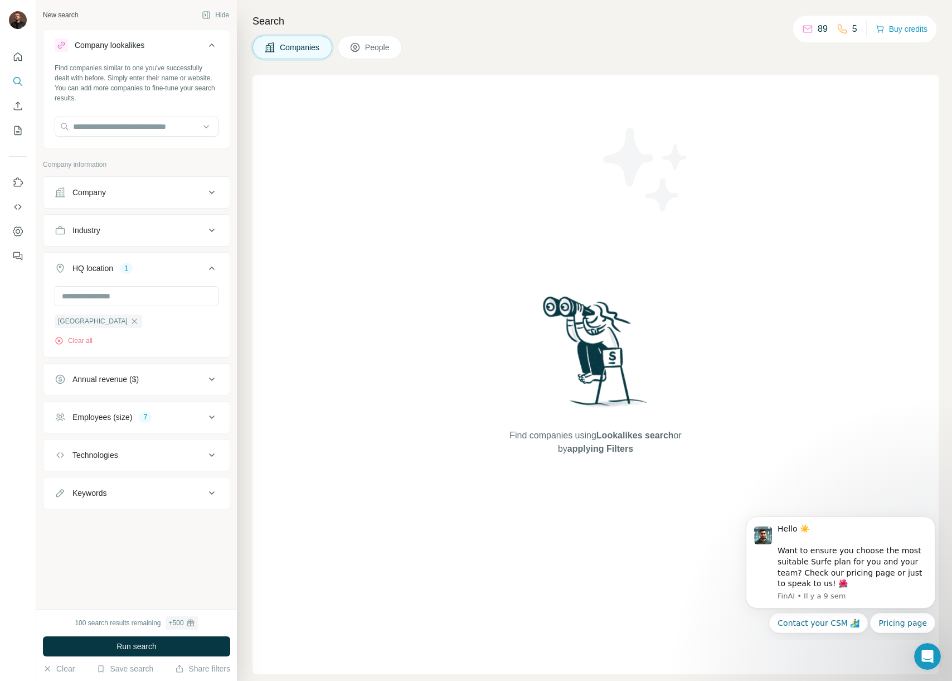
click at [129, 493] on div "Keywords" at bounding box center [130, 492] width 151 height 11
click at [109, 523] on input "text" at bounding box center [126, 521] width 142 height 20
type input "**********"
type input "***"
type input "**********"
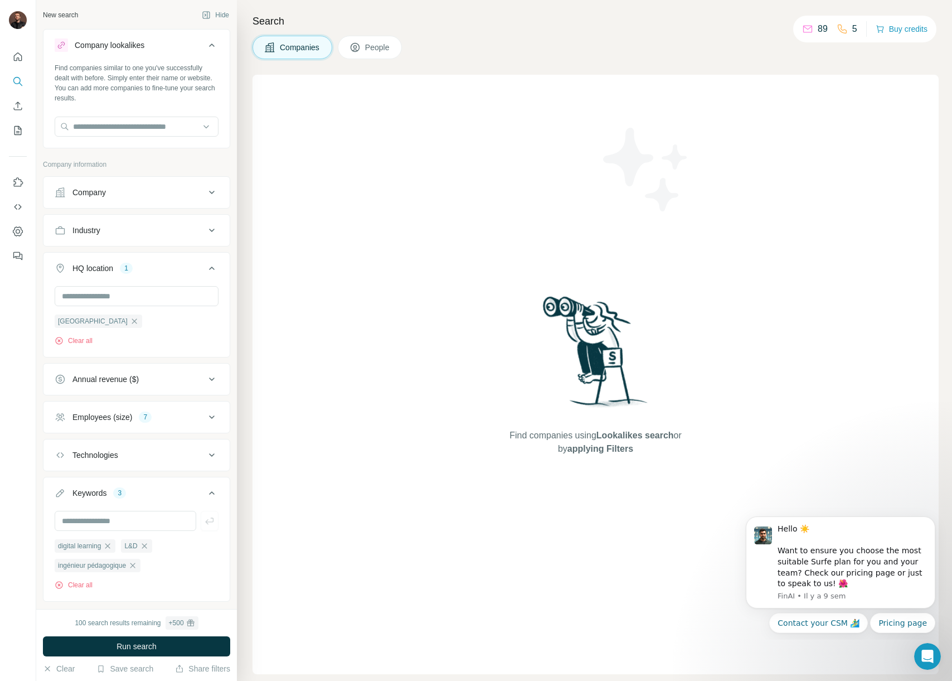
click at [169, 458] on div "Technologies" at bounding box center [130, 454] width 151 height 11
click at [169, 457] on div "Technologies" at bounding box center [130, 454] width 151 height 11
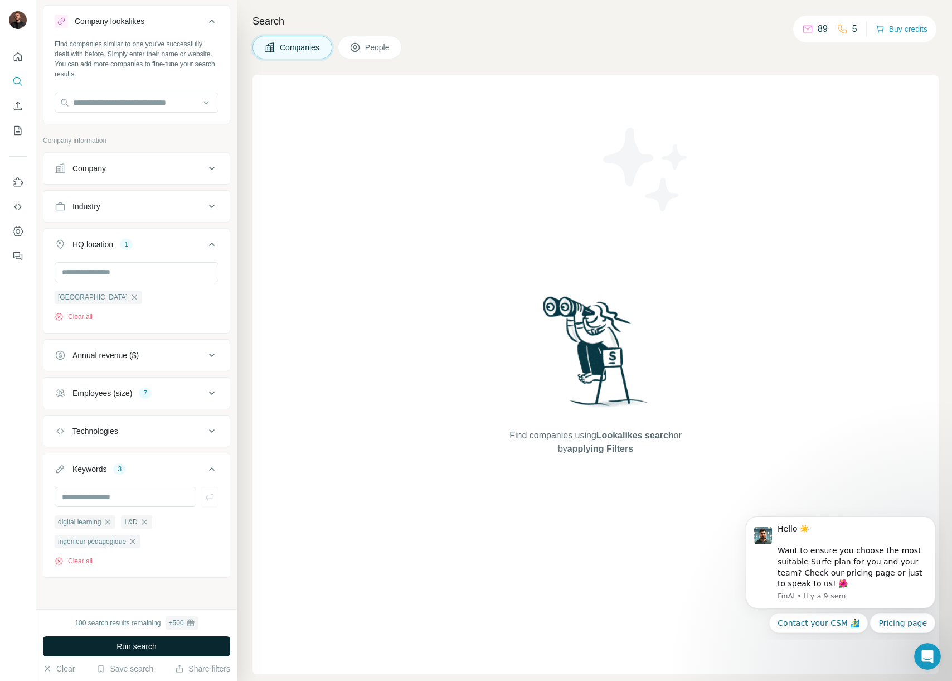
click at [147, 649] on span "Run search" at bounding box center [137, 646] width 40 height 11
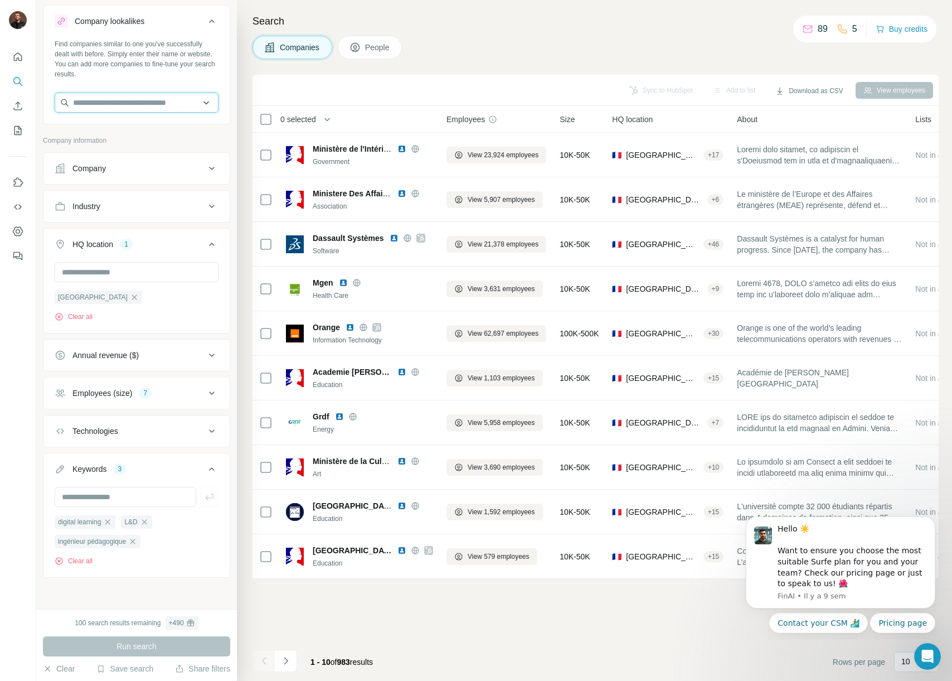
click at [211, 100] on input "text" at bounding box center [137, 103] width 164 height 20
click at [198, 76] on div "Find companies similar to one you've successfully dealt with before. Simply ent…" at bounding box center [137, 59] width 164 height 40
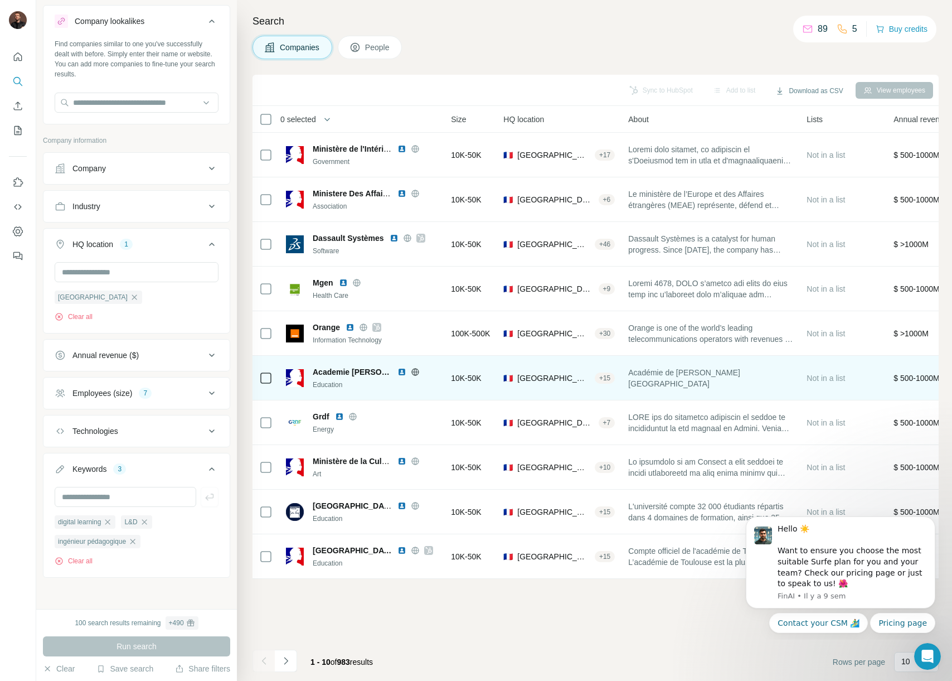
scroll to position [0, 0]
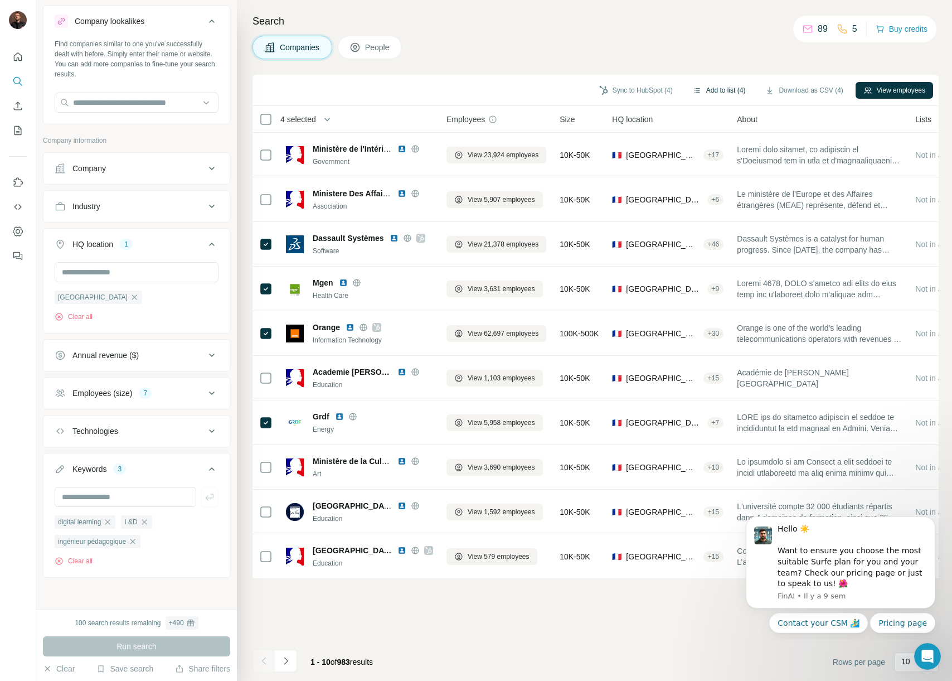
click at [714, 88] on button "Add to list (4)" at bounding box center [719, 90] width 69 height 17
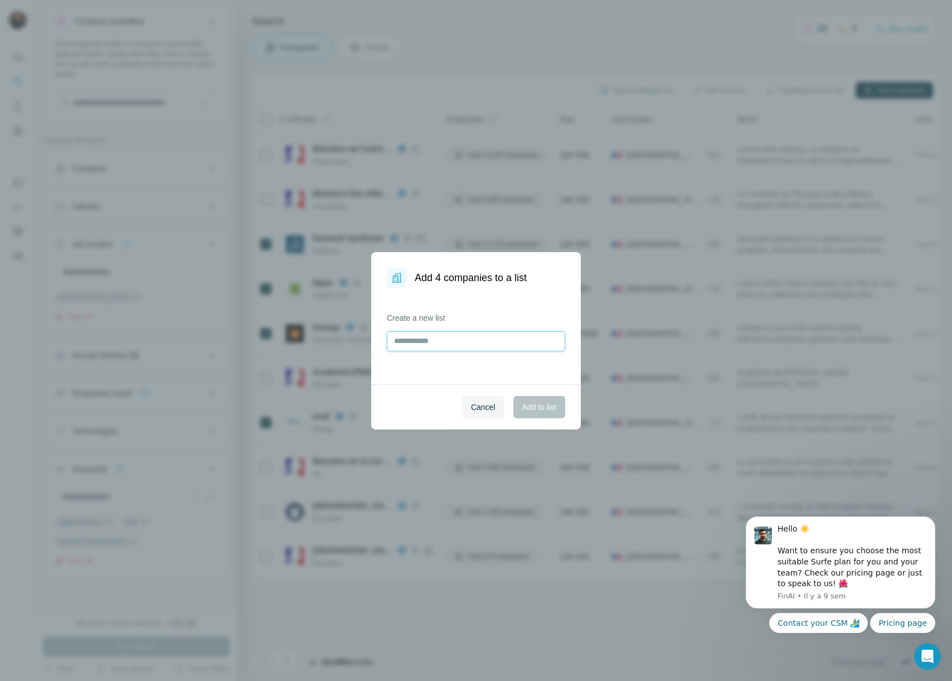
click at [476, 345] on input "text" at bounding box center [476, 341] width 178 height 20
type input "*"
type input "**********"
click at [536, 402] on span "Add to list" at bounding box center [539, 406] width 34 height 11
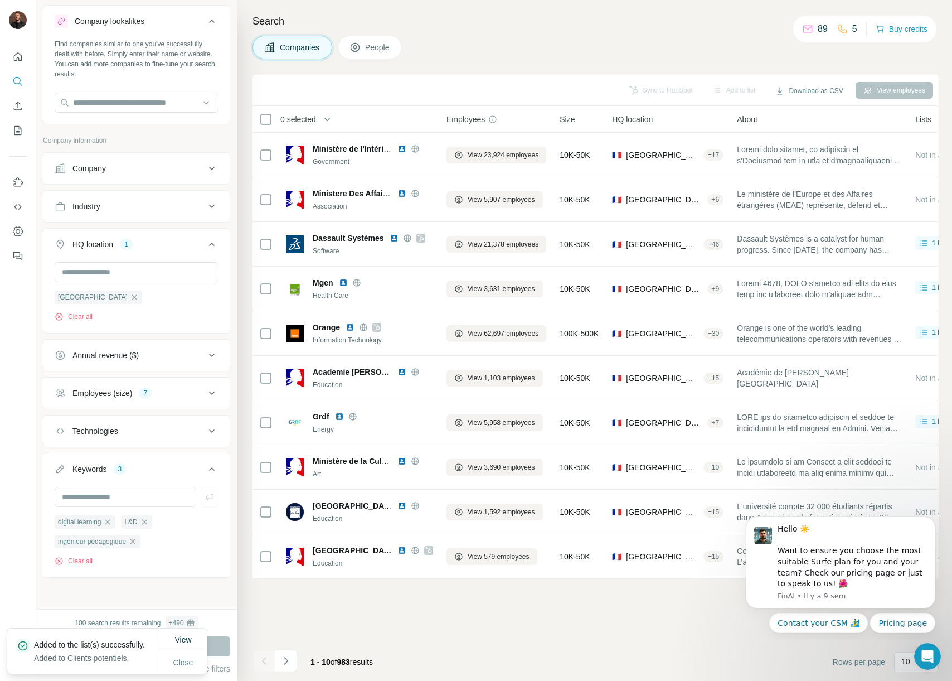
click at [612, 627] on div "Sync to HubSpot Add to list Download as CSV View employees 0 selected Companies…" at bounding box center [596, 378] width 686 height 606
click at [290, 658] on icon "Navigate to next page" at bounding box center [285, 660] width 11 height 11
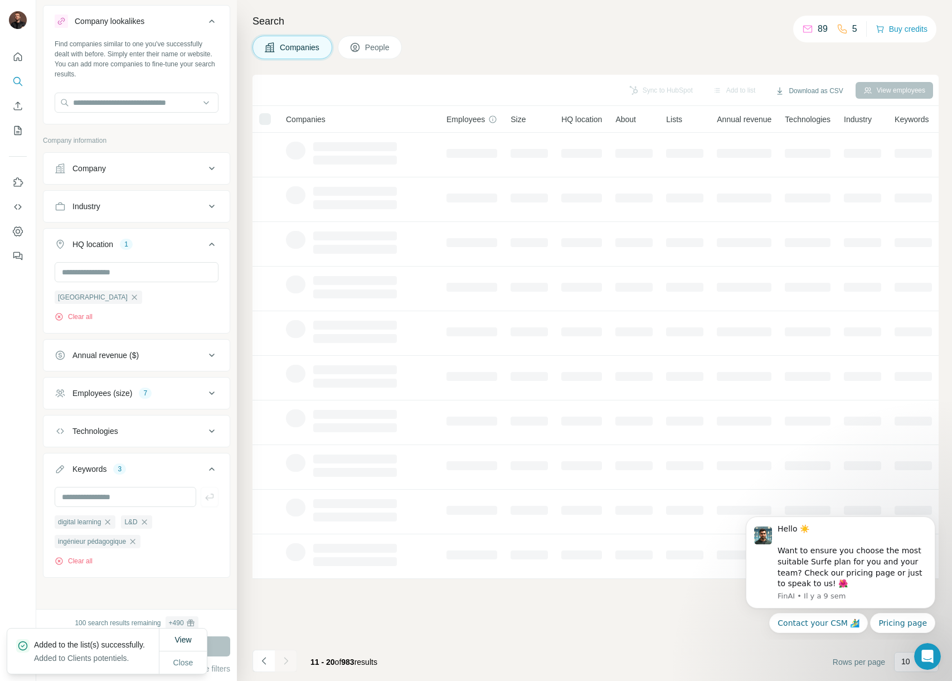
click at [205, 163] on icon at bounding box center [211, 168] width 13 height 13
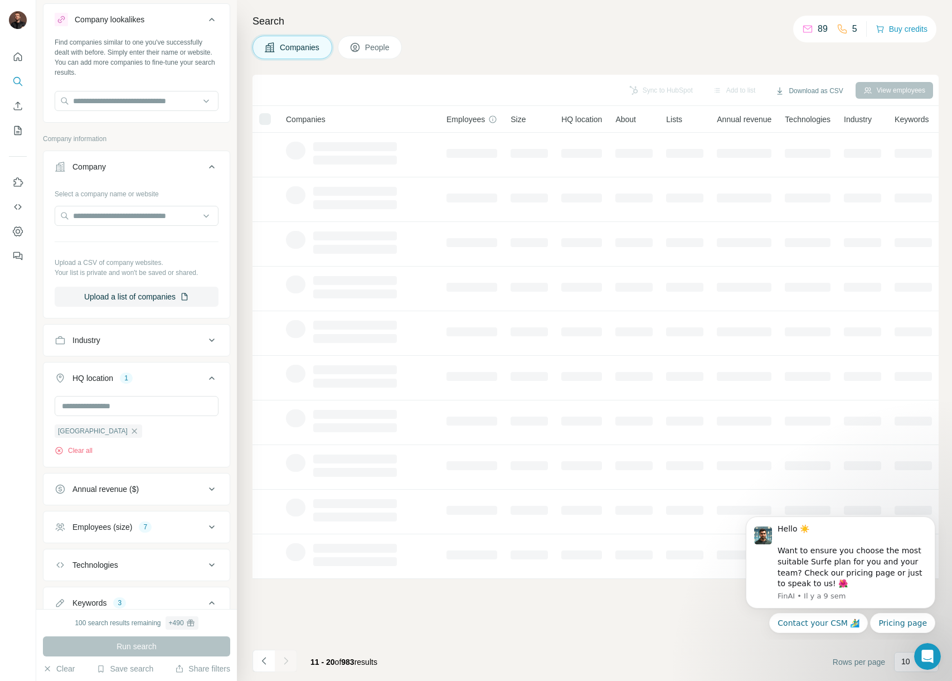
click at [185, 178] on button "Company" at bounding box center [136, 168] width 186 height 31
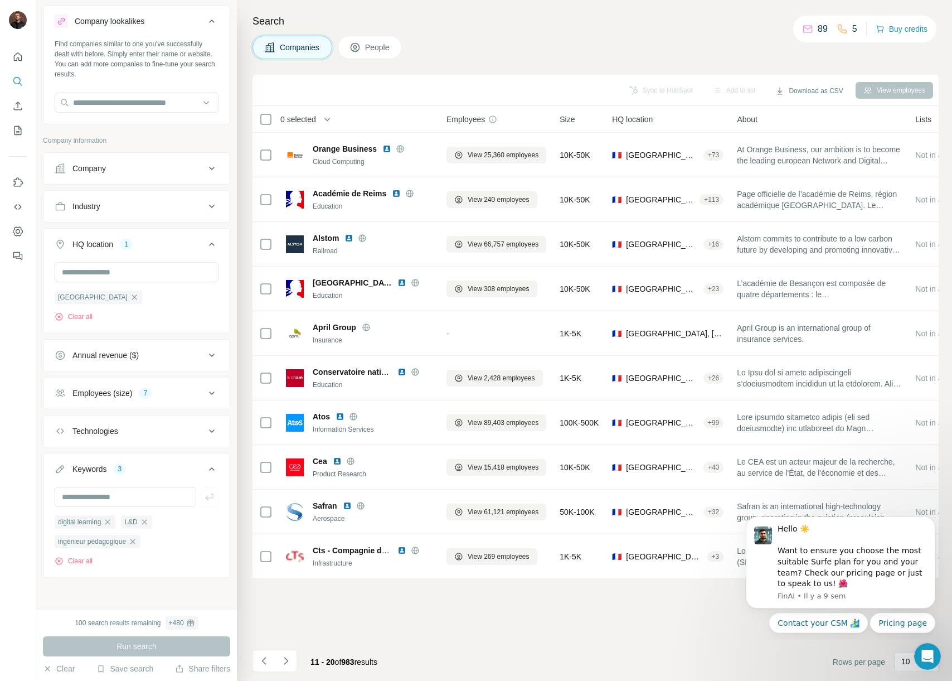
click at [186, 202] on div "Industry" at bounding box center [130, 206] width 151 height 11
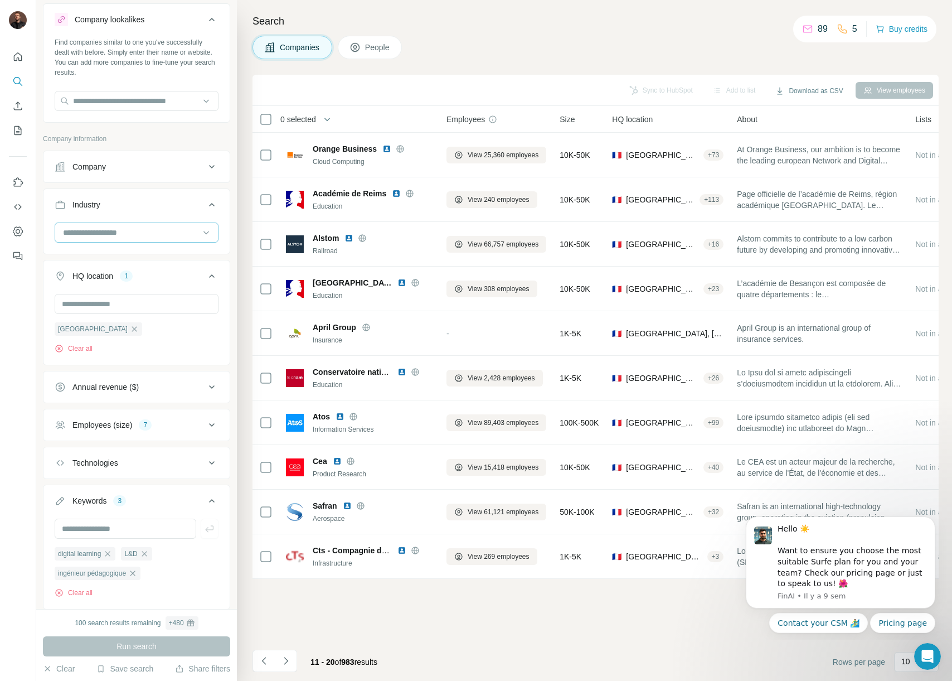
click at [171, 229] on input at bounding box center [131, 232] width 138 height 12
click at [174, 138] on p "Company information" at bounding box center [136, 139] width 187 height 10
click at [709, 90] on button "Add to list (6)" at bounding box center [719, 90] width 69 height 17
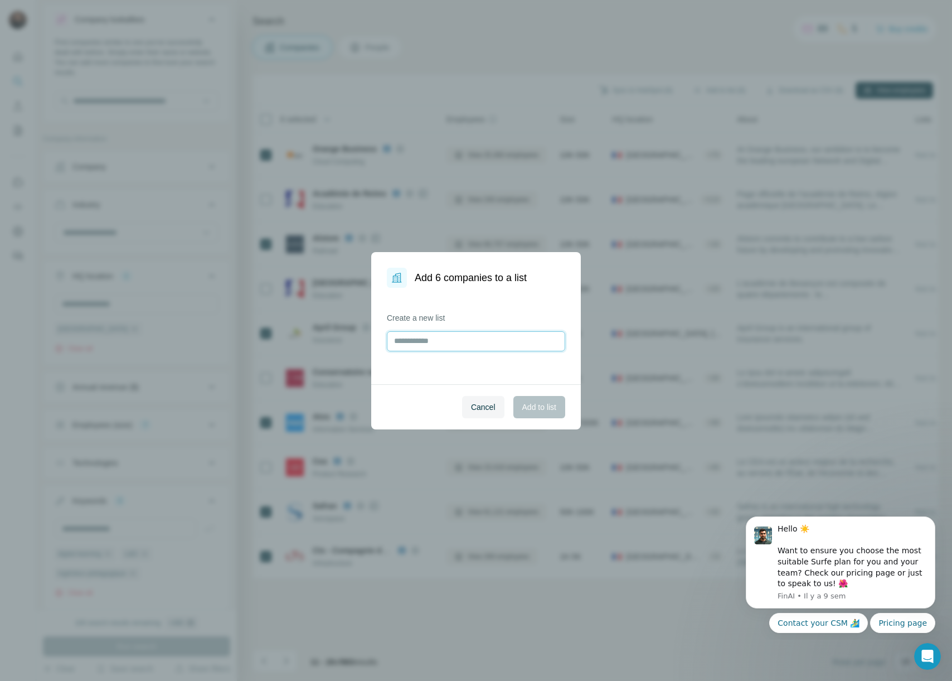
click at [498, 338] on input "text" at bounding box center [476, 341] width 178 height 20
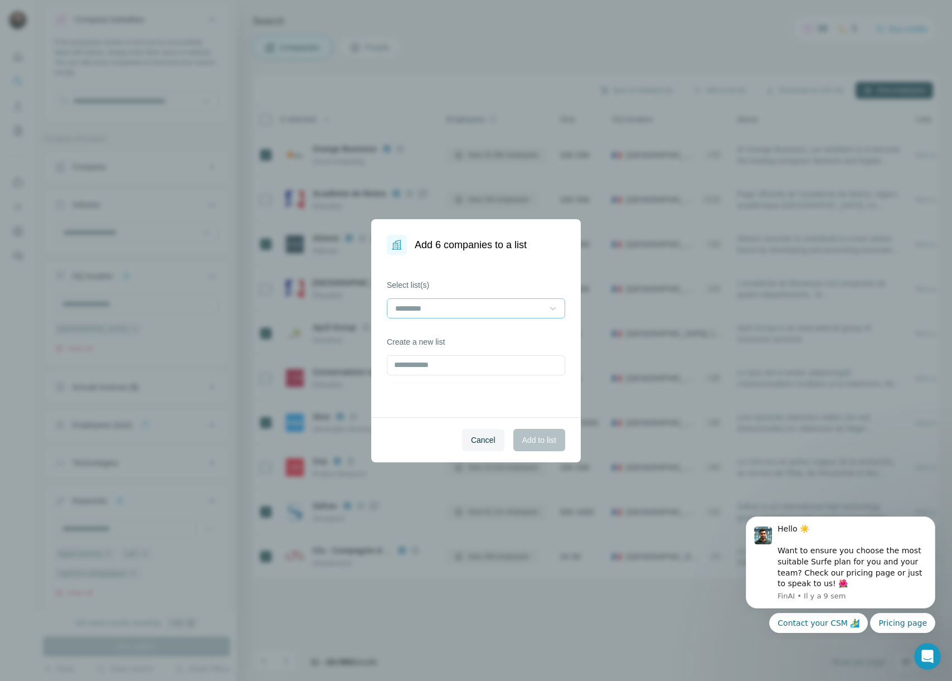
click at [552, 302] on div at bounding box center [552, 308] width 11 height 20
click at [440, 337] on p "Clients potentiels" at bounding box center [426, 333] width 60 height 11
click at [478, 403] on div "Select list(s) Clients potentiels Create a new list" at bounding box center [476, 336] width 210 height 162
click at [535, 439] on span "Add to list" at bounding box center [539, 439] width 34 height 11
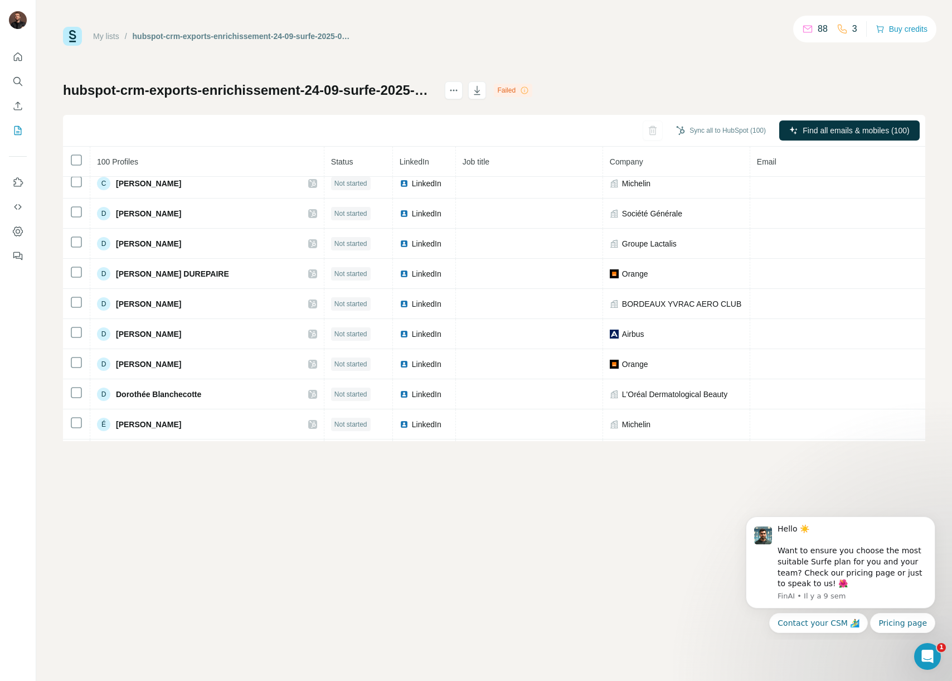
scroll to position [940, 0]
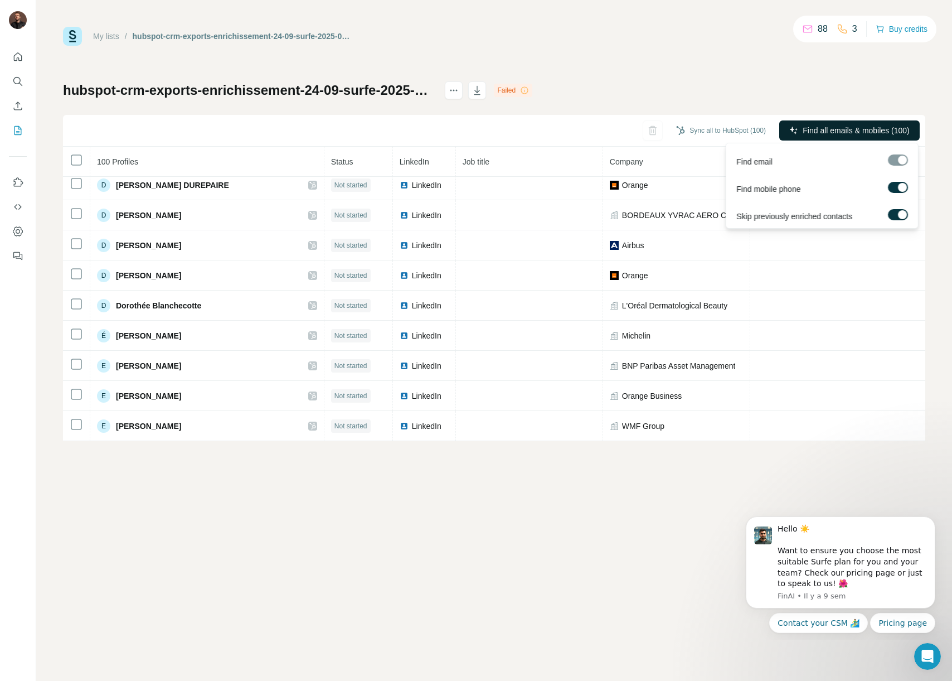
click at [821, 130] on span "Find all emails & mobiles (100)" at bounding box center [856, 130] width 106 height 11
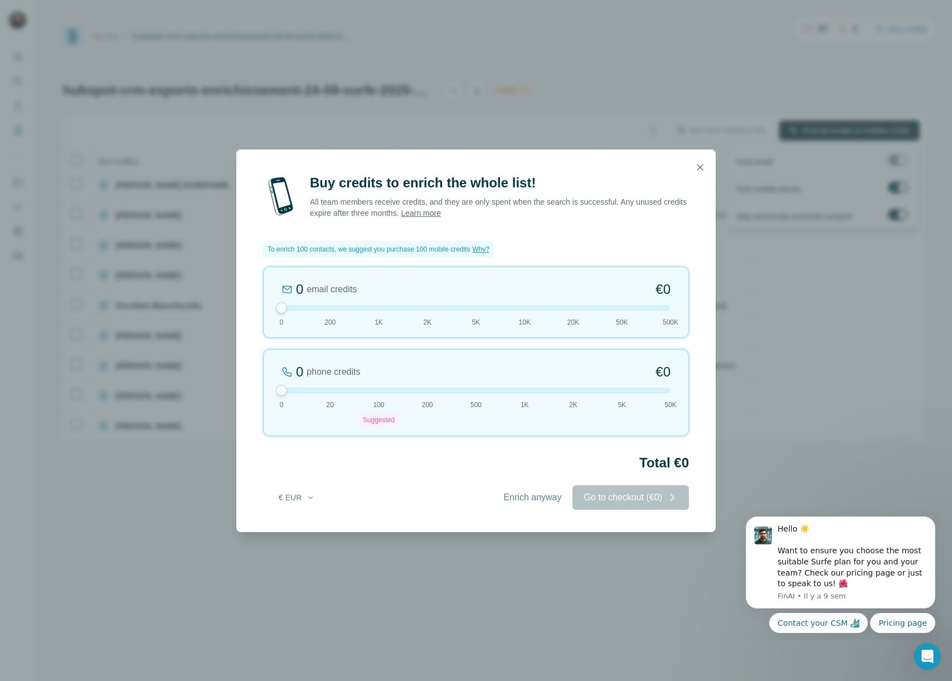
drag, startPoint x: 378, startPoint y: 384, endPoint x: 234, endPoint y: 387, distance: 143.9
click at [234, 387] on div "Buy credits to enrich the whole list! All team members receive credits, and the…" at bounding box center [476, 340] width 952 height 681
click at [528, 497] on span "Enrich anyway" at bounding box center [532, 497] width 58 height 13
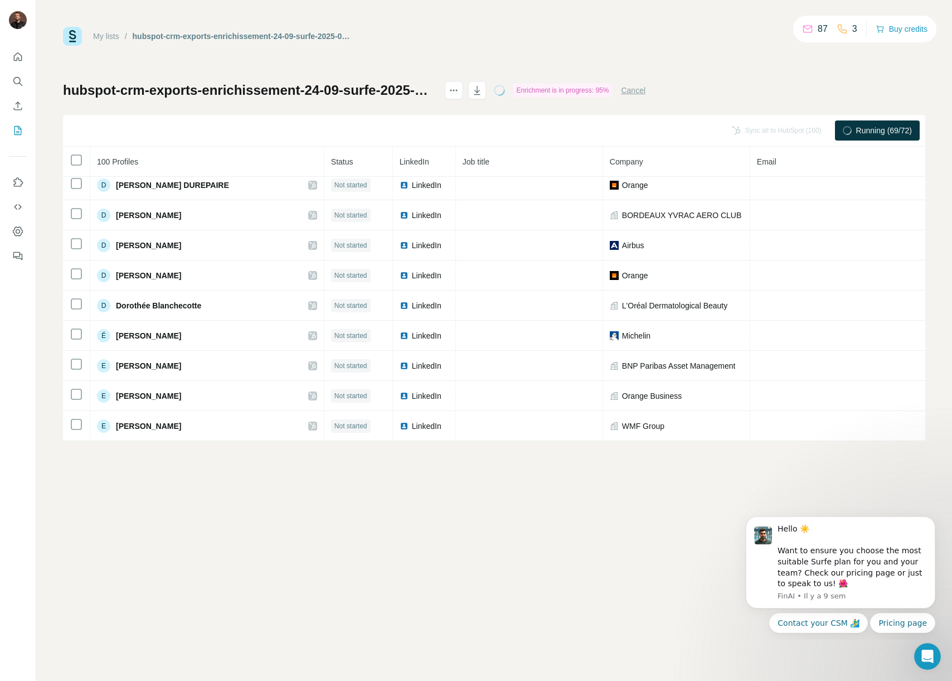
click at [493, 33] on div "My lists / hubspot-crm-exports-enrichissement-24-09-surfe-2025-09-24 87 3 Buy c…" at bounding box center [494, 36] width 862 height 19
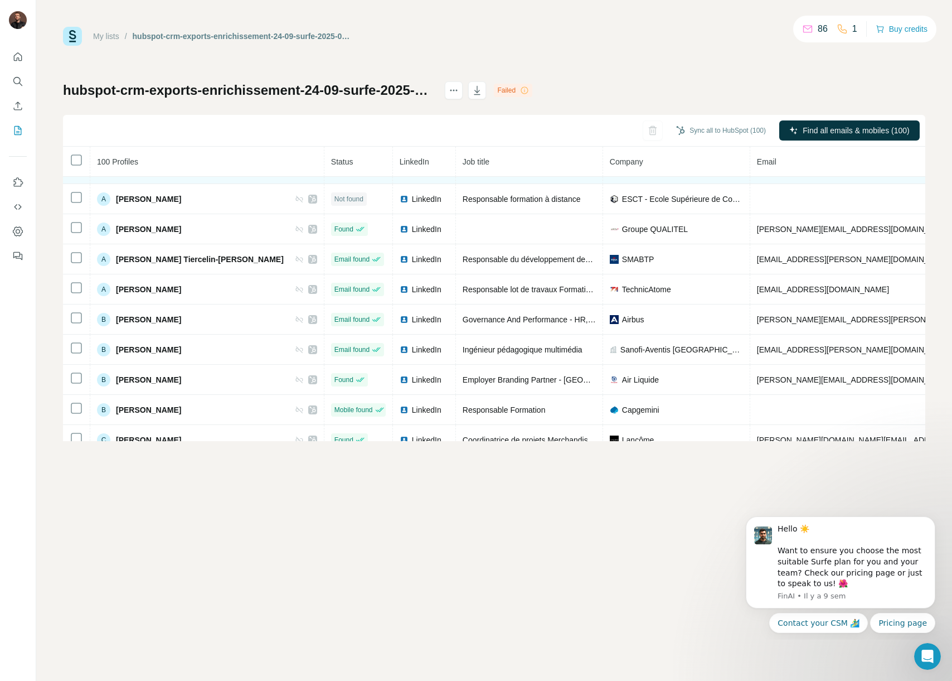
scroll to position [0, 0]
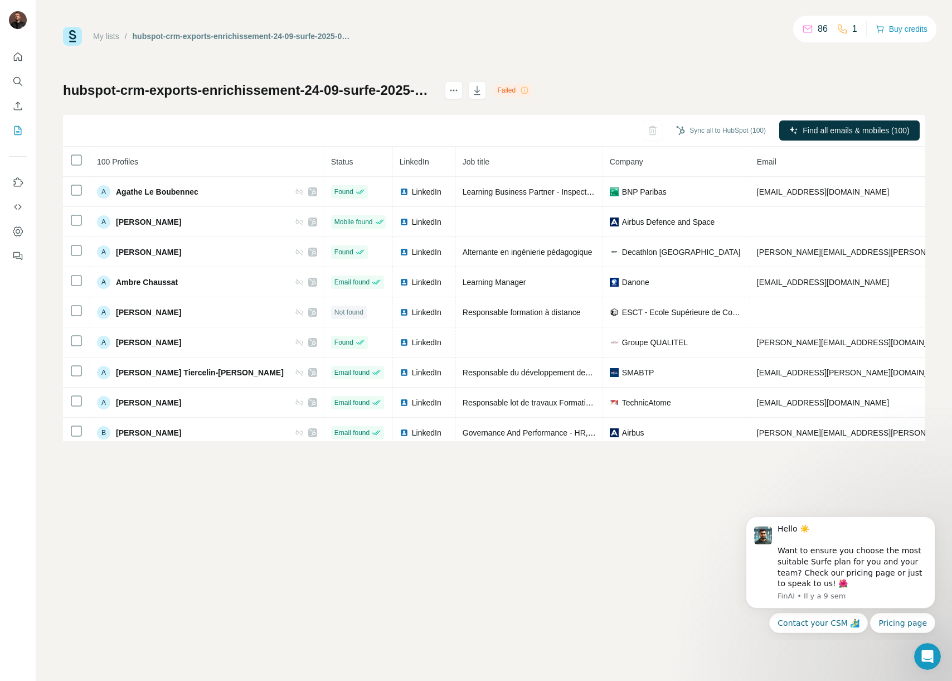
click at [741, 58] on div "My lists / hubspot-crm-exports-enrichissement-24-09-surfe-2025-09-24 86 1 Buy c…" at bounding box center [494, 234] width 862 height 414
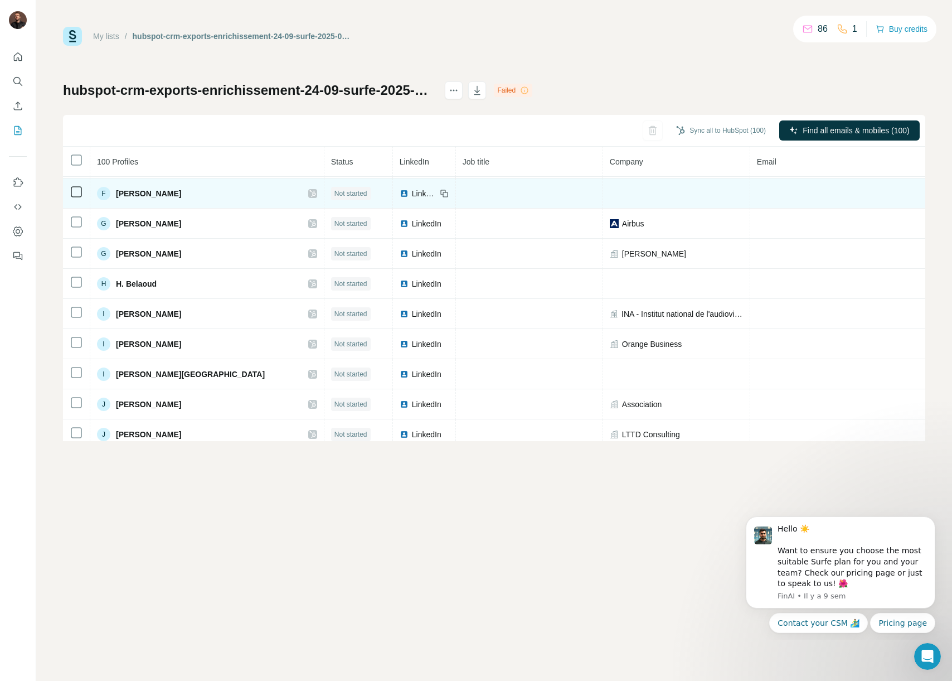
scroll to position [1542, 0]
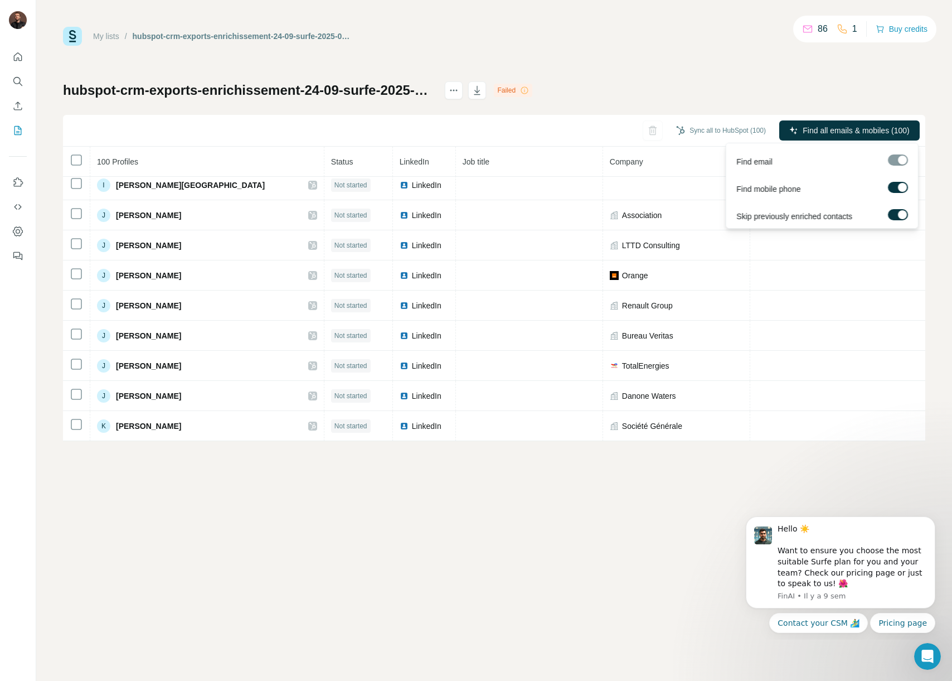
click at [897, 186] on label at bounding box center [898, 187] width 20 height 11
click at [862, 129] on span "Find all emails (100)" at bounding box center [875, 130] width 70 height 11
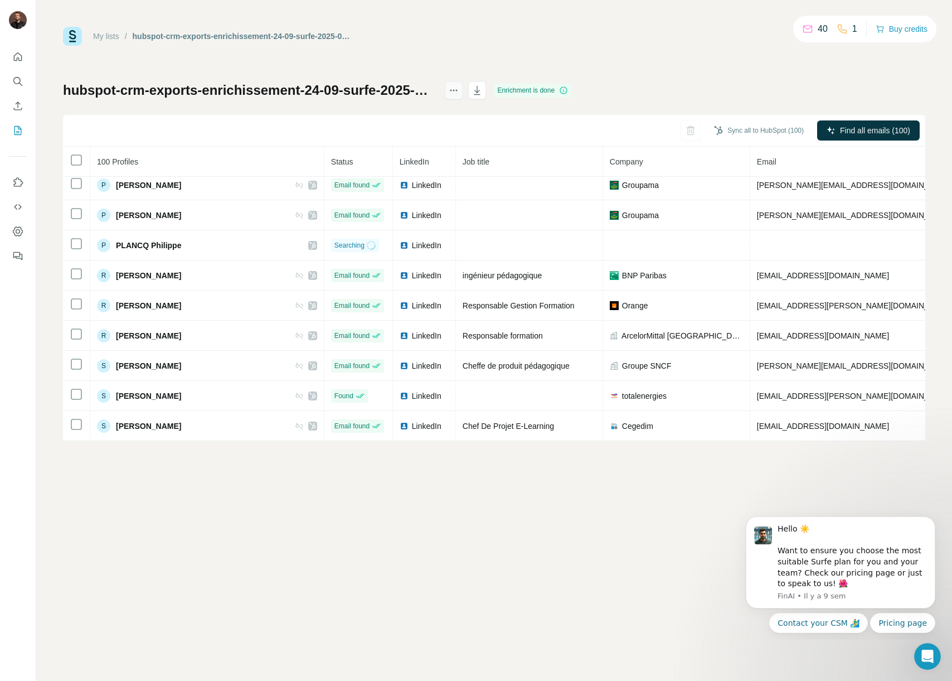
scroll to position [2340, 0]
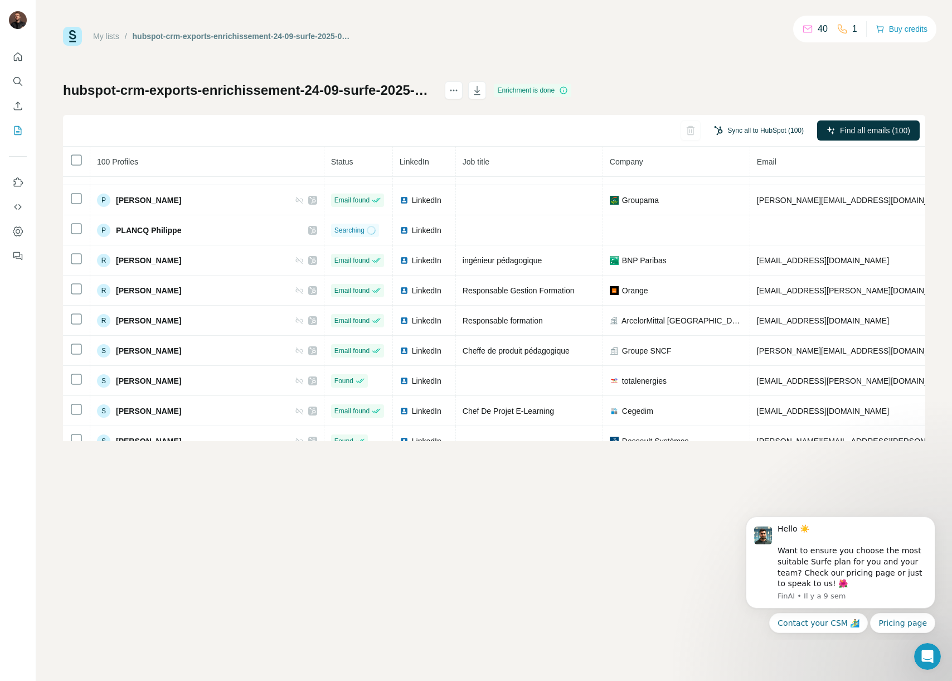
click at [742, 129] on button "Sync all to HubSpot (100)" at bounding box center [758, 130] width 105 height 17
click at [753, 212] on button "Sync all to HubSpot" at bounding box center [745, 214] width 124 height 22
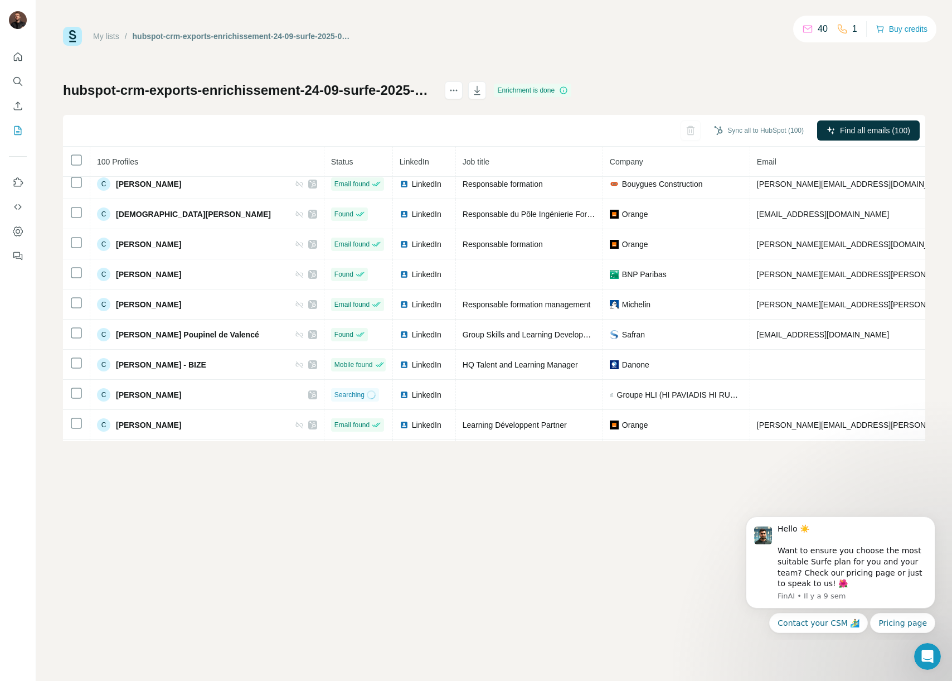
scroll to position [0, 0]
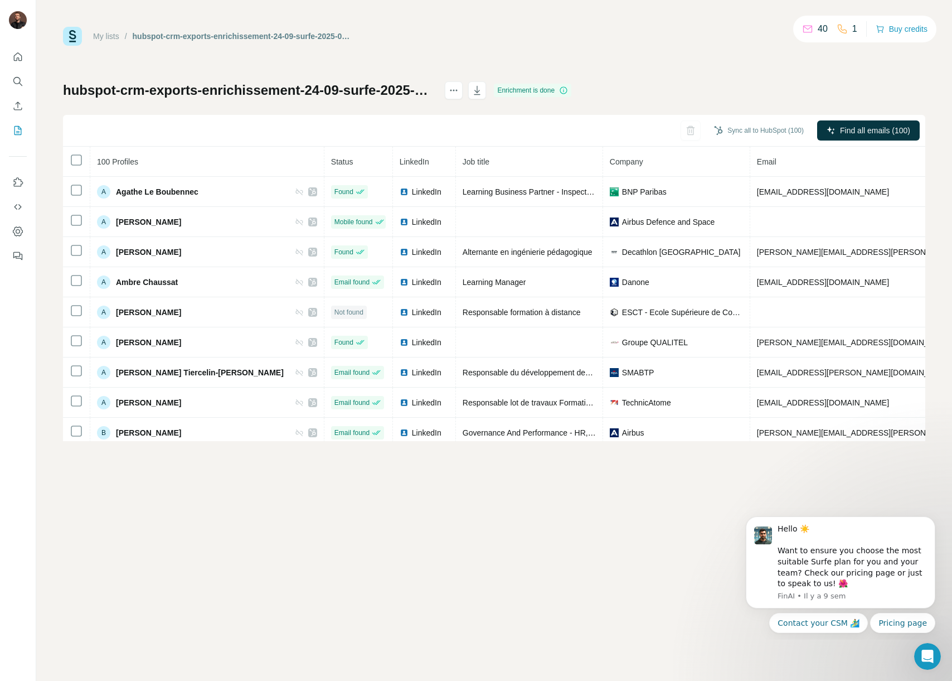
click at [558, 463] on div "My lists / hubspot-crm-exports-enrichissement-24-09-surfe-2025-09-24 40 1 Buy c…" at bounding box center [494, 340] width 916 height 681
click at [676, 78] on div "My lists / hubspot-crm-exports-enrichissement-24-09-surfe-2025-09-24 40 1 Buy c…" at bounding box center [494, 234] width 862 height 414
click at [18, 130] on icon "My lists" at bounding box center [17, 130] width 11 height 11
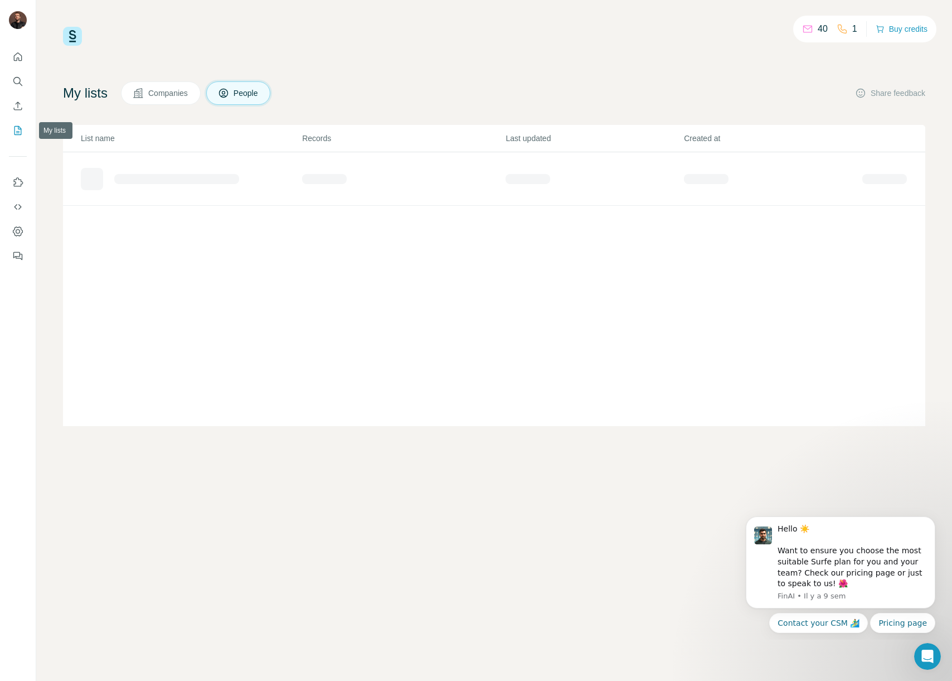
click at [23, 130] on button "My lists" at bounding box center [18, 130] width 18 height 20
